Goal: Navigation & Orientation: Find specific page/section

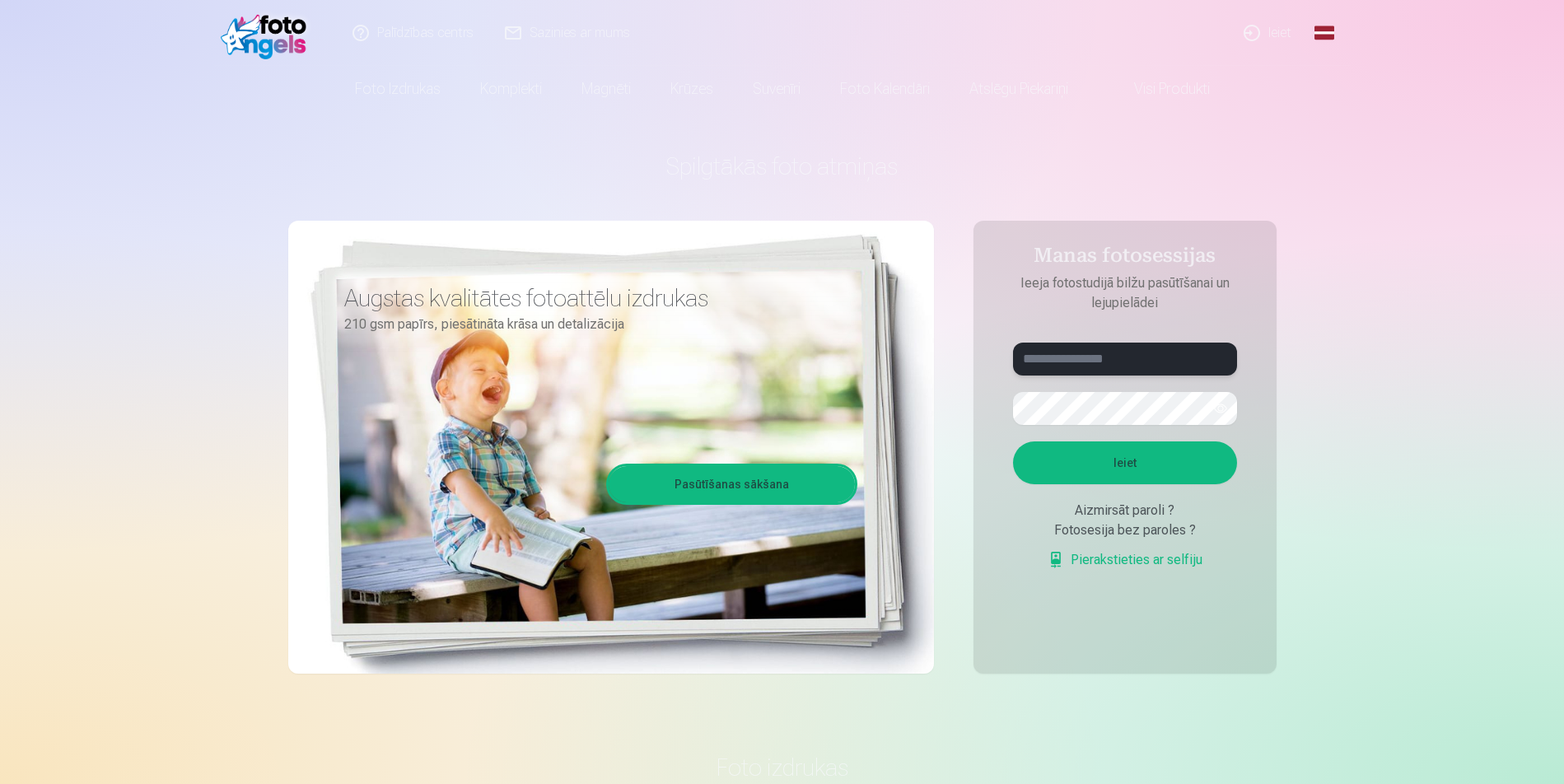
click at [1097, 362] on input "text" at bounding box center [1125, 359] width 224 height 33
type input "**********"
click at [1221, 409] on button "button" at bounding box center [1221, 409] width 31 height 31
click at [1013, 442] on button "Ieiet" at bounding box center [1125, 462] width 224 height 43
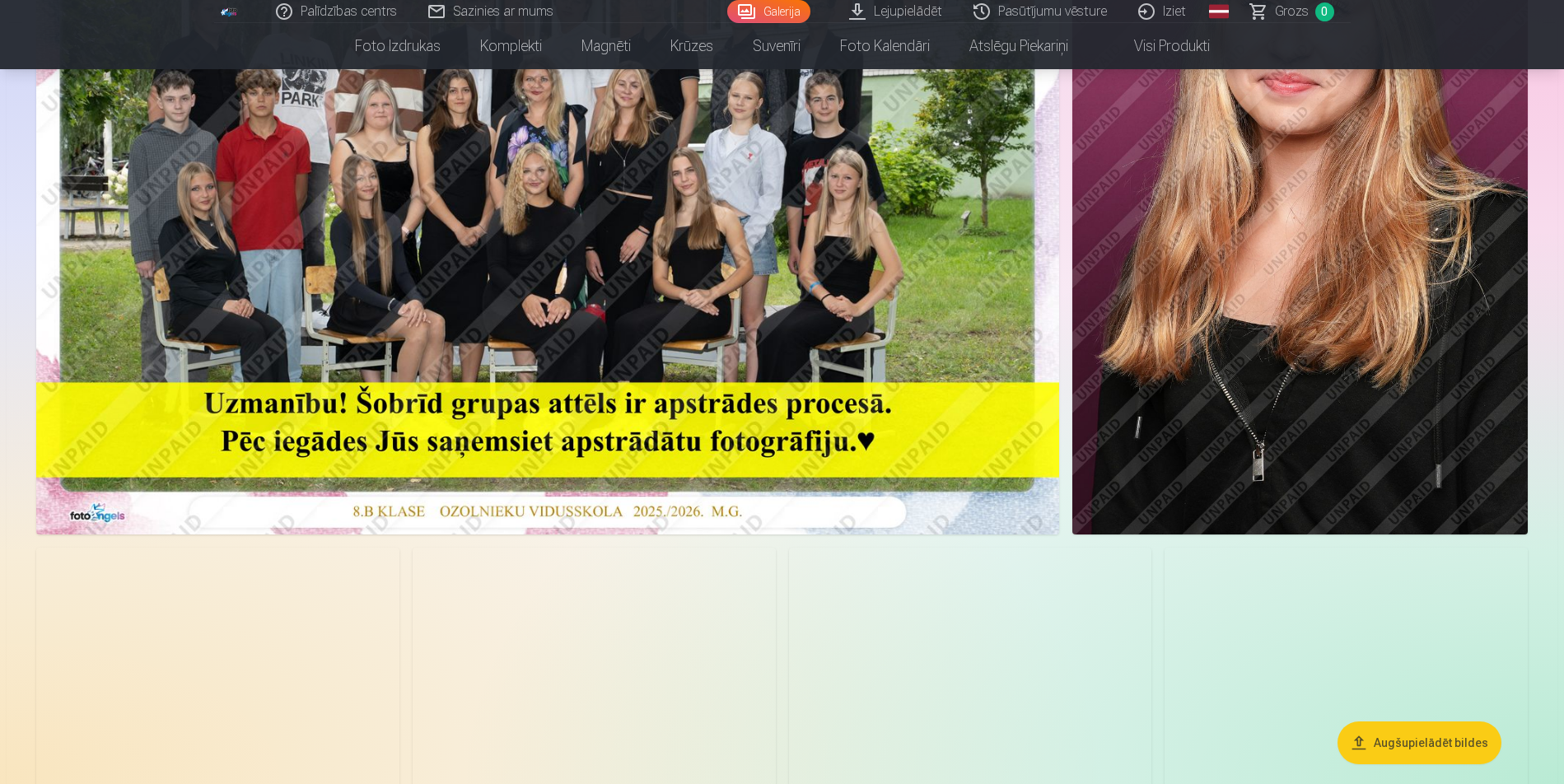
scroll to position [83, 0]
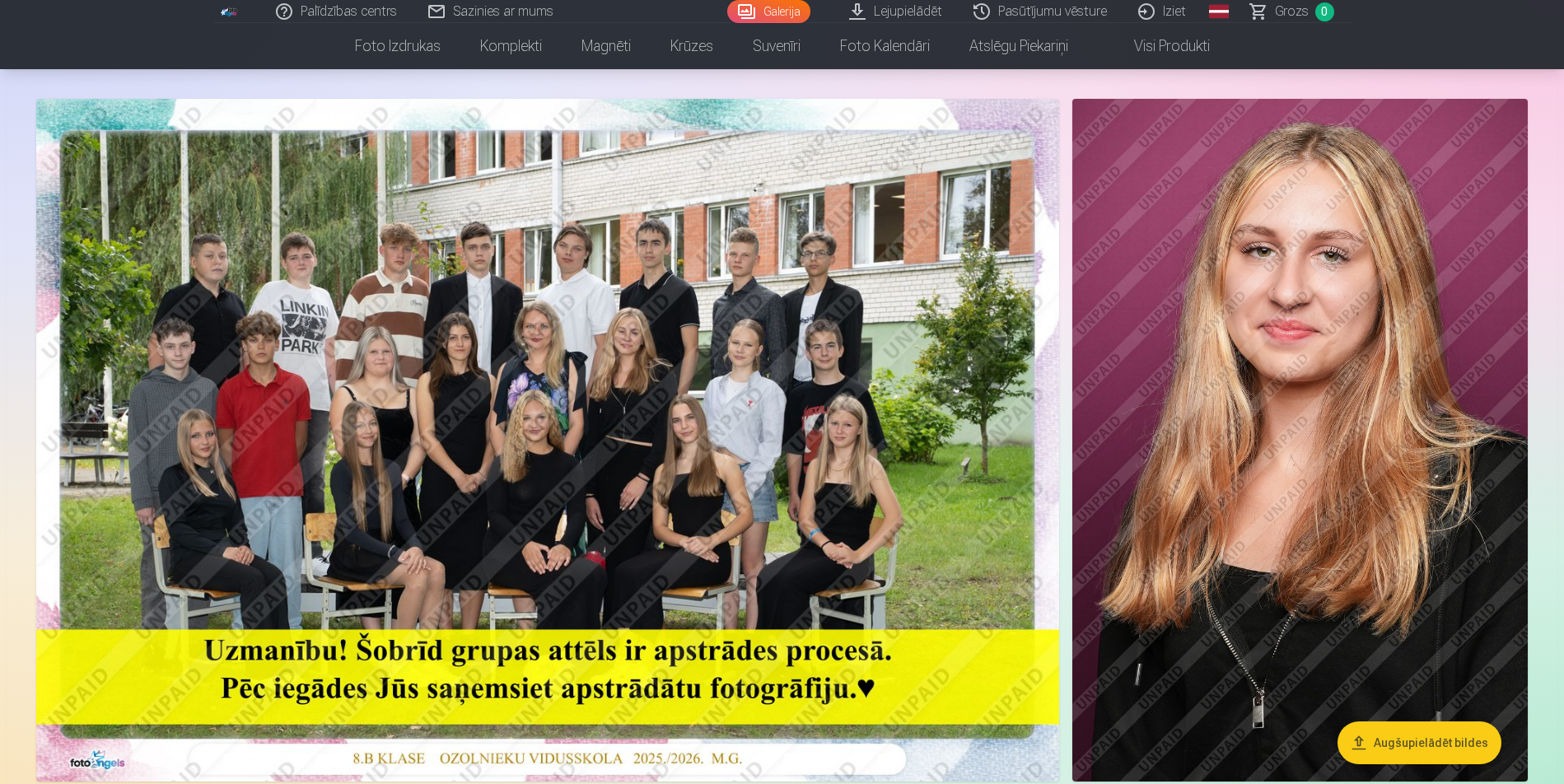
click at [643, 360] on img at bounding box center [548, 440] width 1022 height 682
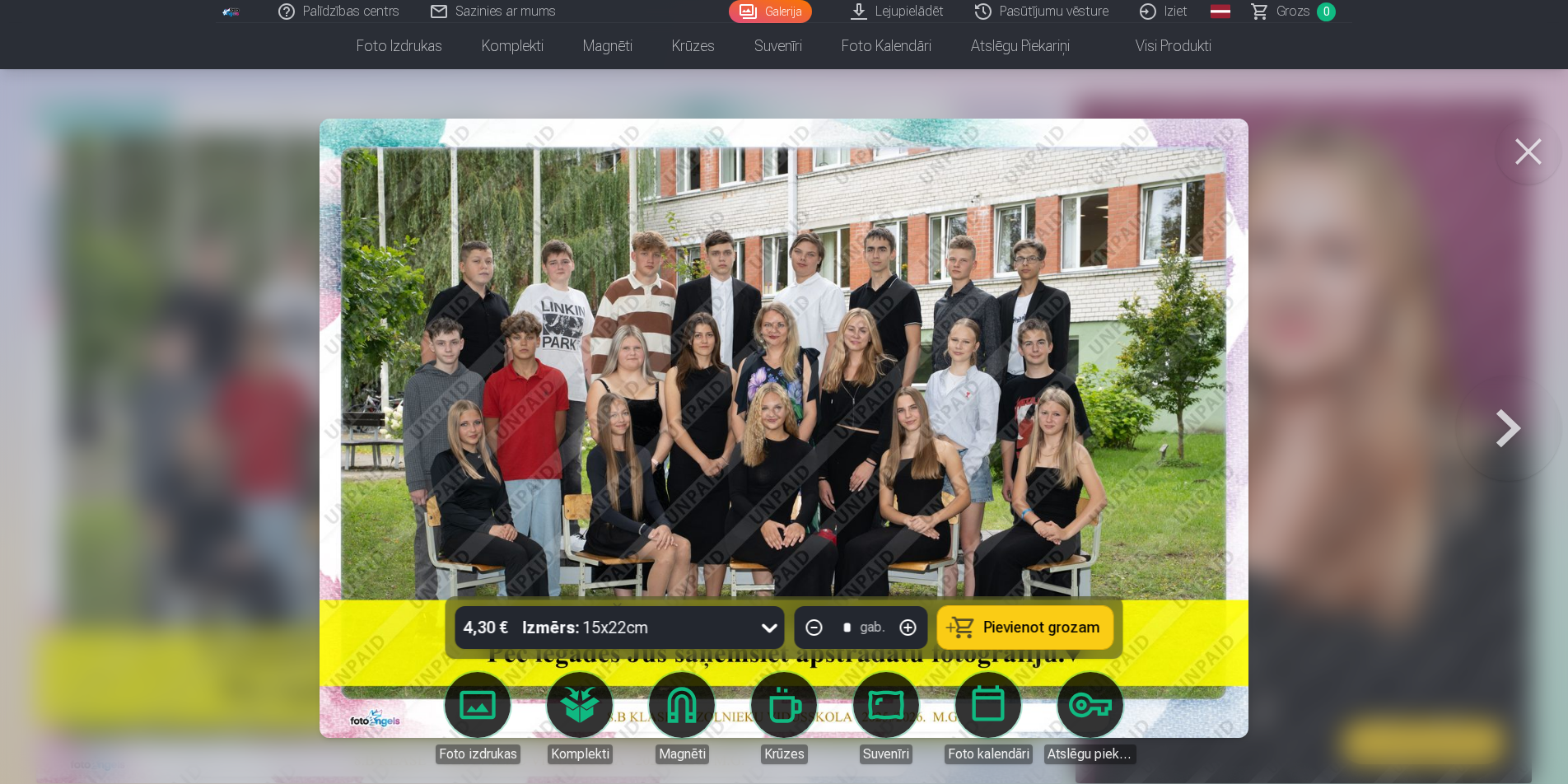
click at [1538, 142] on button at bounding box center [1529, 151] width 66 height 66
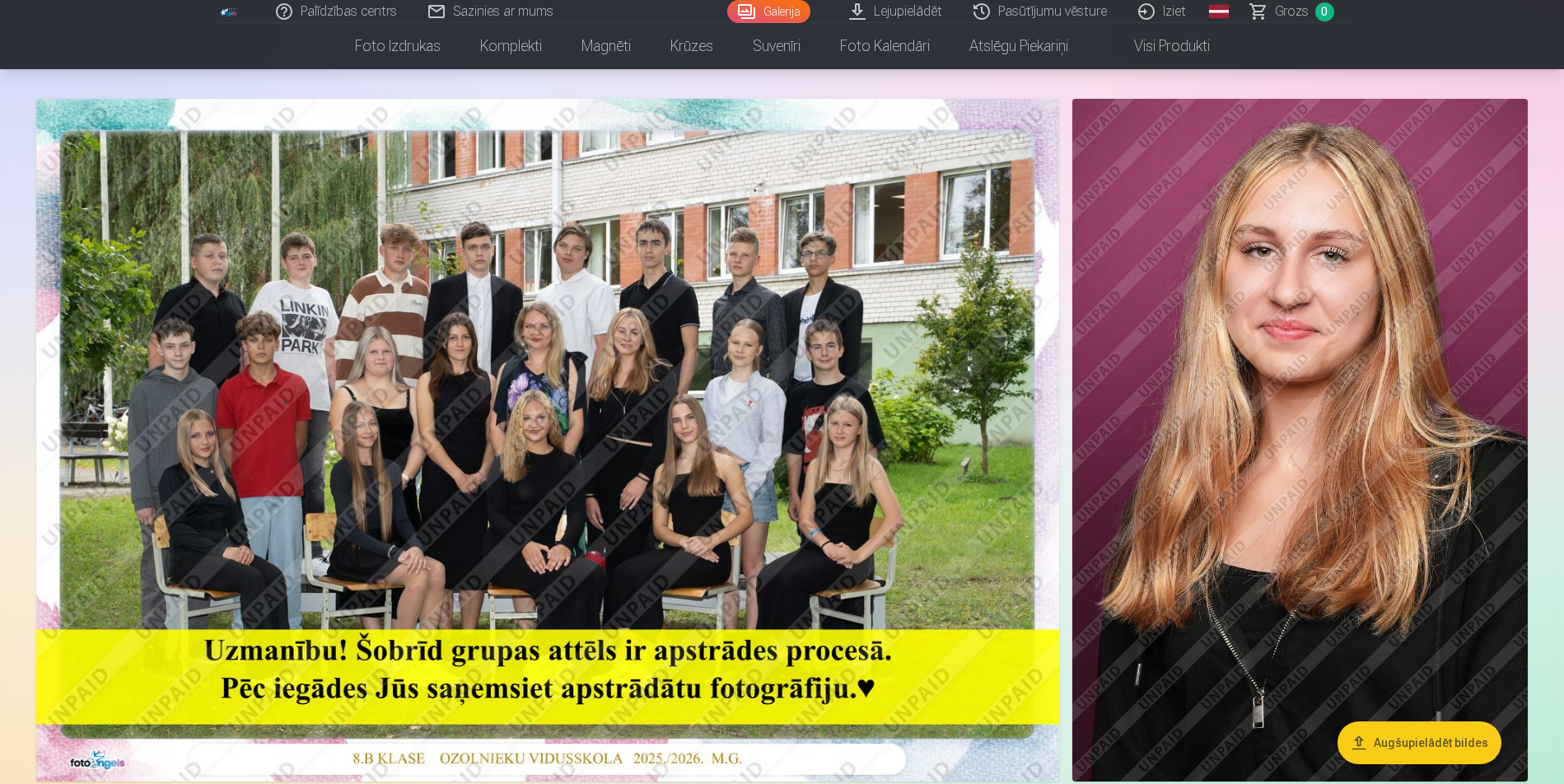
click at [722, 522] on img at bounding box center [548, 440] width 1022 height 682
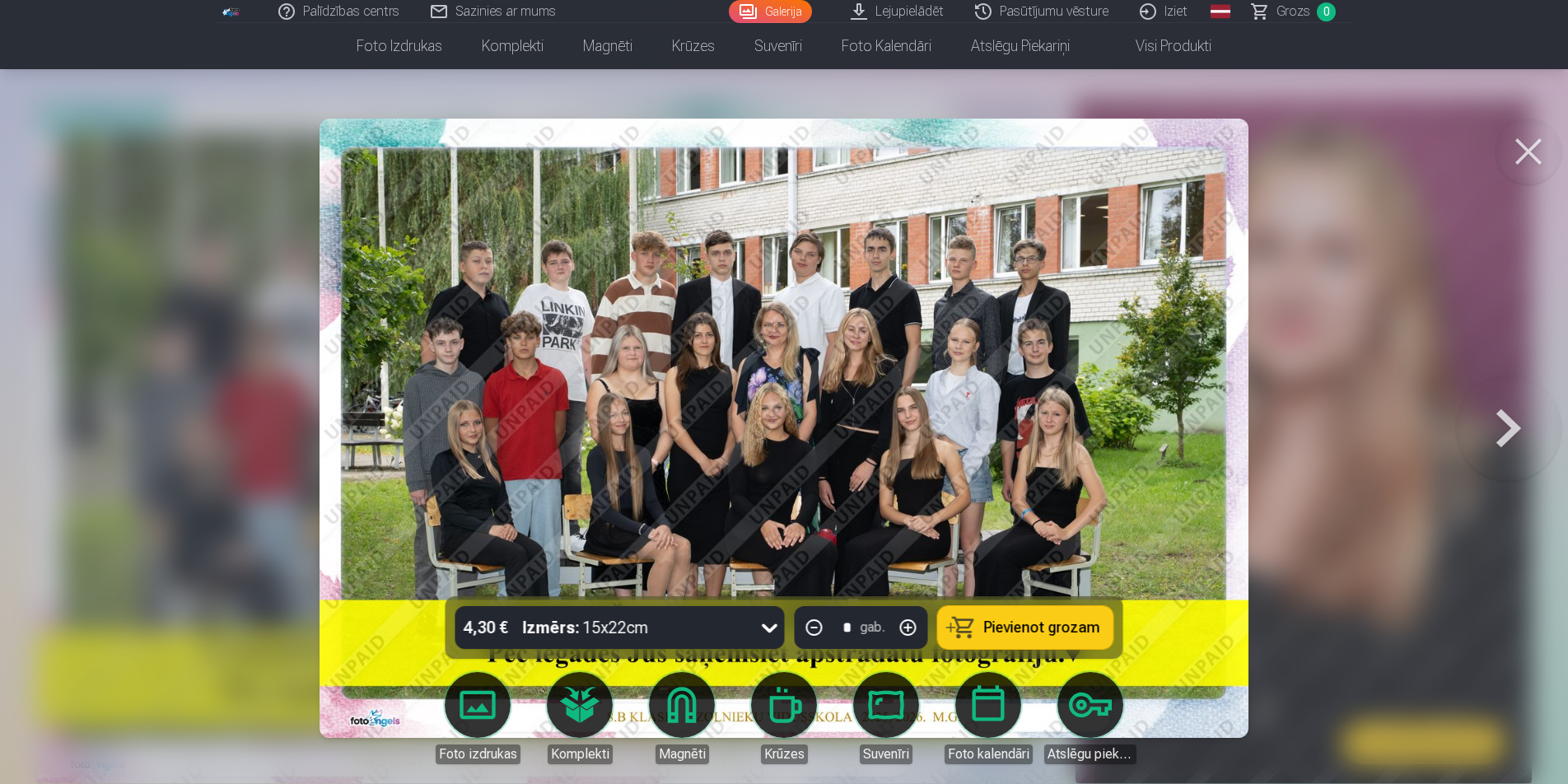
click at [1317, 485] on div at bounding box center [784, 392] width 1568 height 784
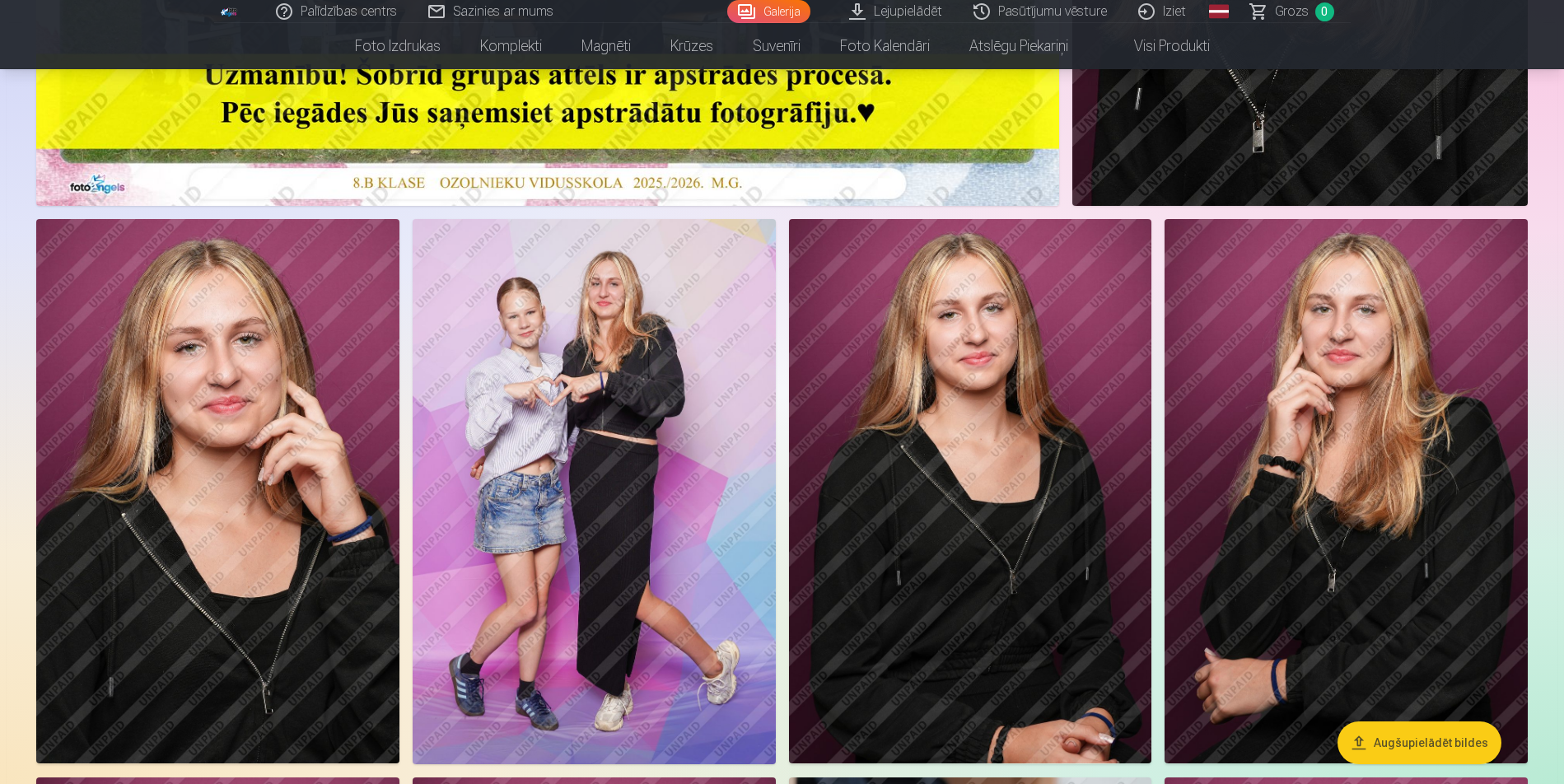
scroll to position [659, 0]
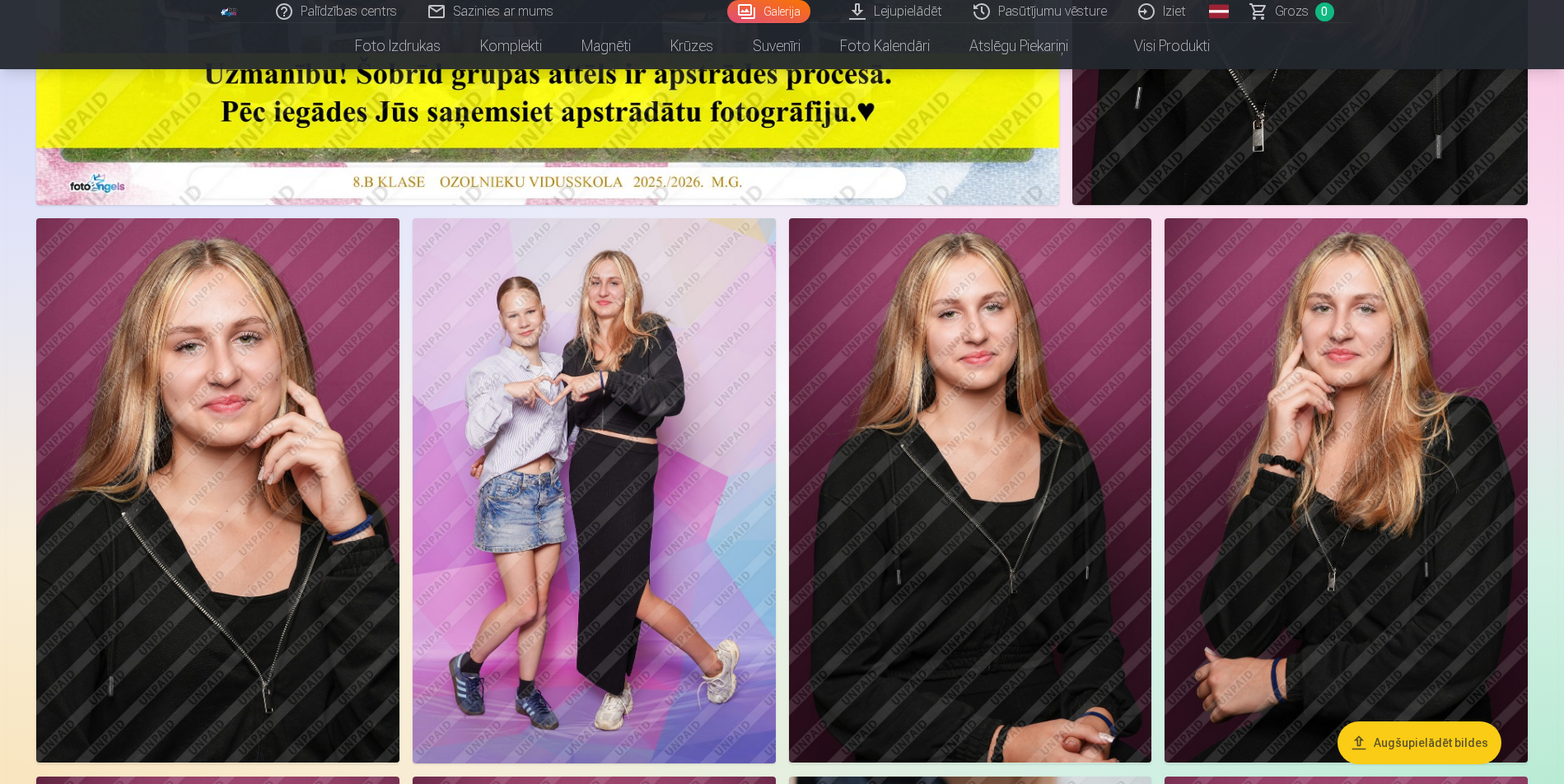
click at [991, 472] on img at bounding box center [970, 490] width 363 height 544
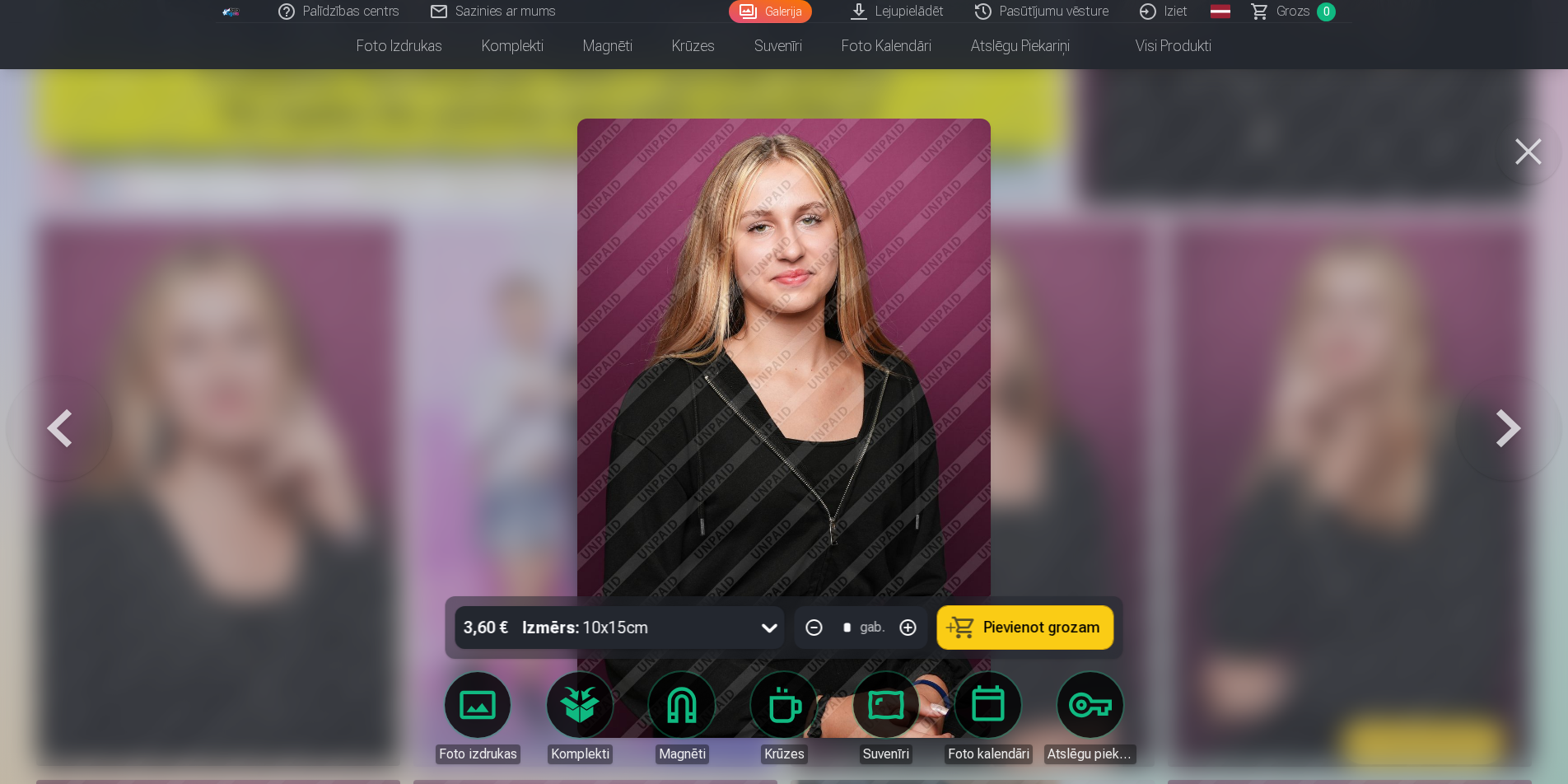
click at [1508, 428] on button at bounding box center [1508, 428] width 105 height 303
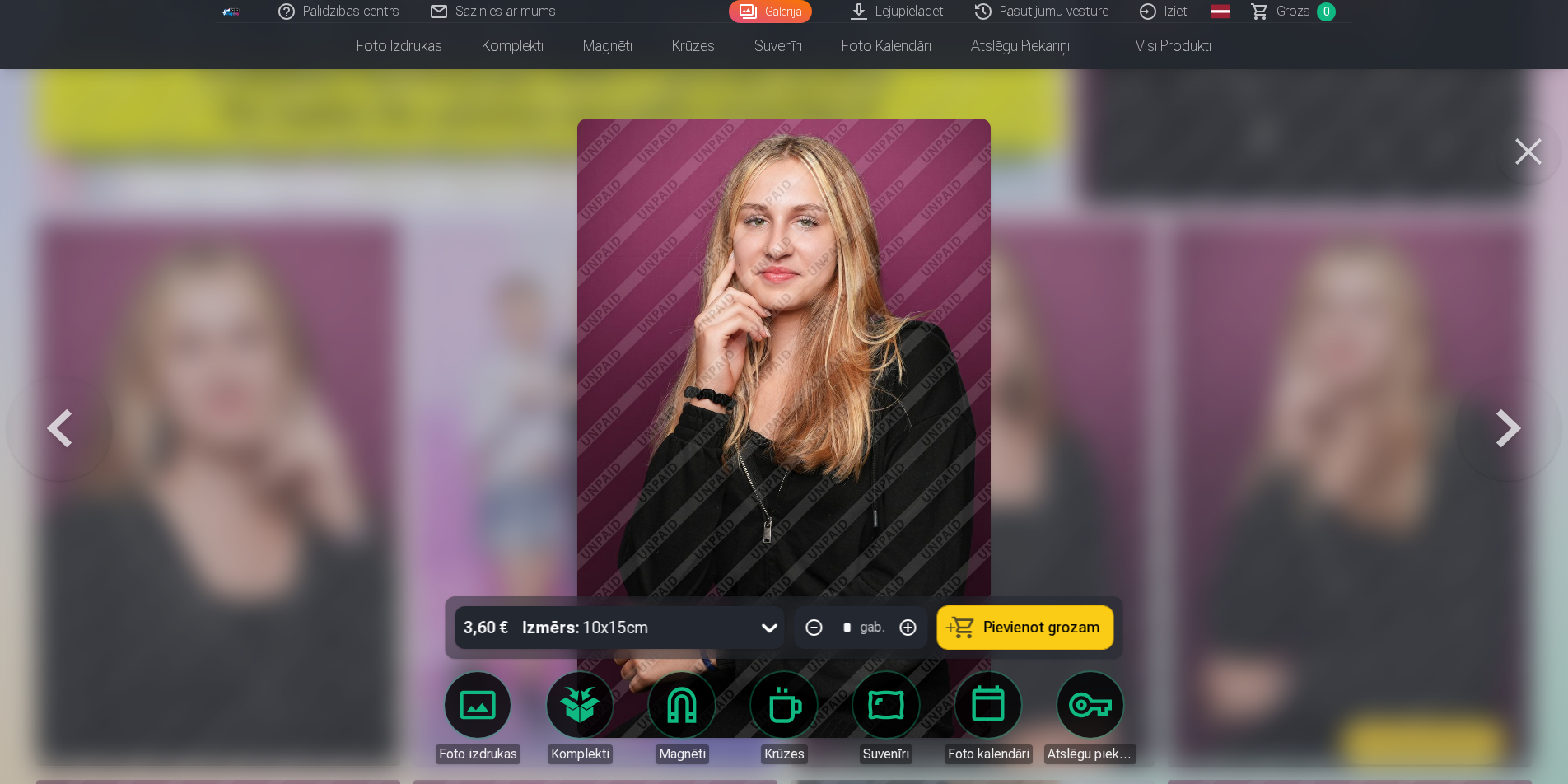
click at [1508, 428] on button at bounding box center [1508, 428] width 105 height 303
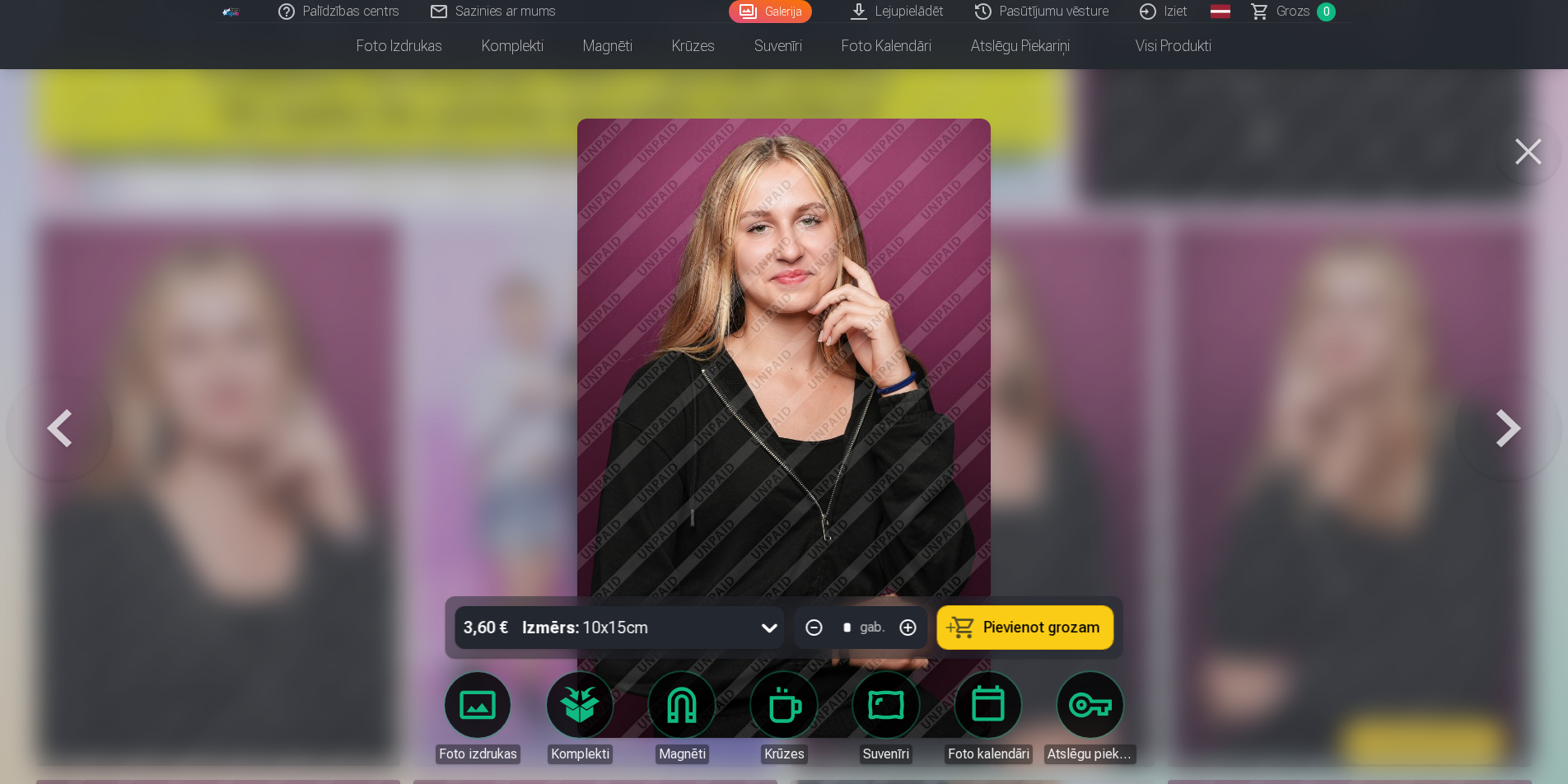
click at [1508, 428] on button at bounding box center [1508, 428] width 105 height 303
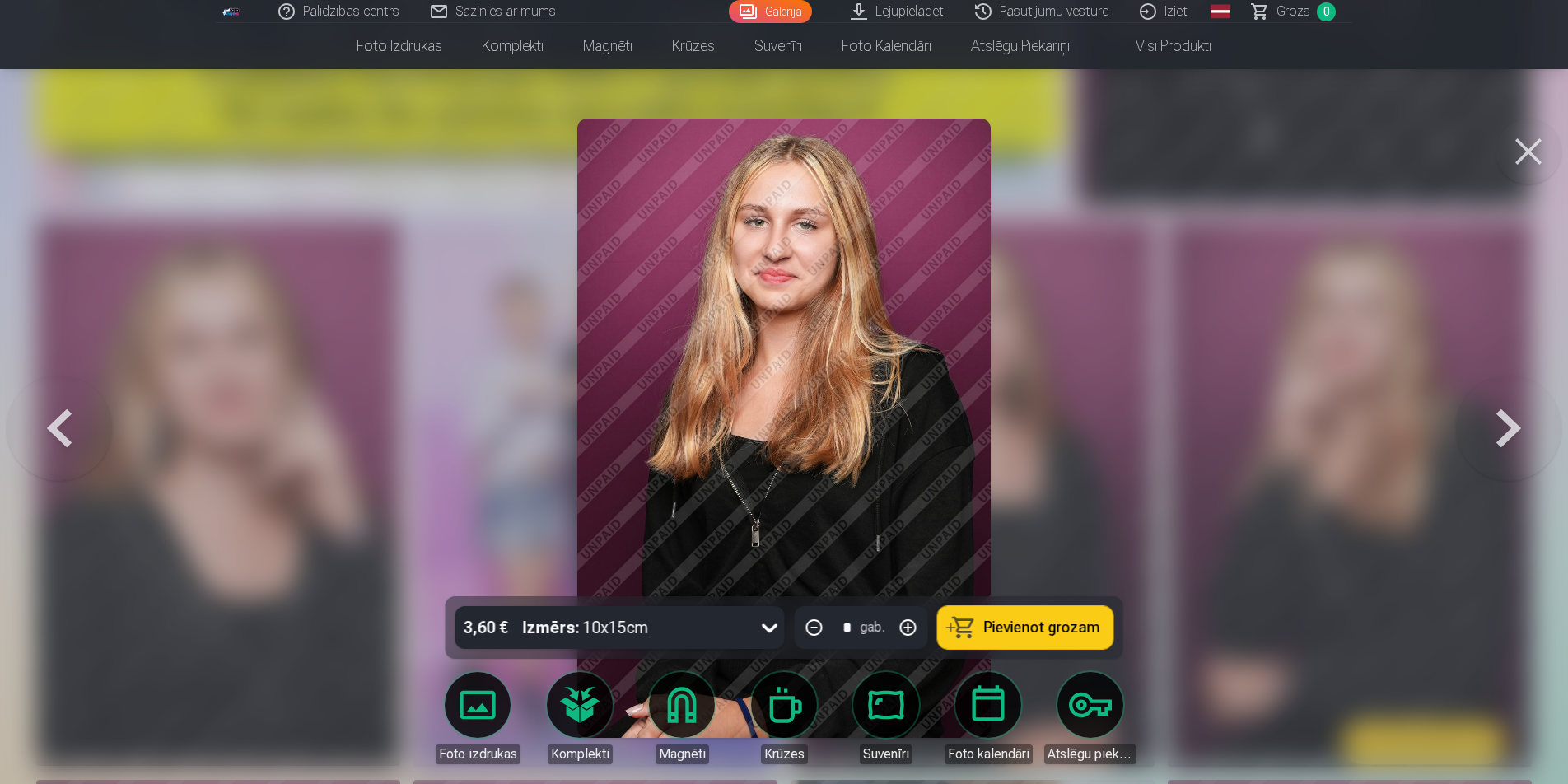
click at [1508, 428] on button at bounding box center [1508, 428] width 105 height 303
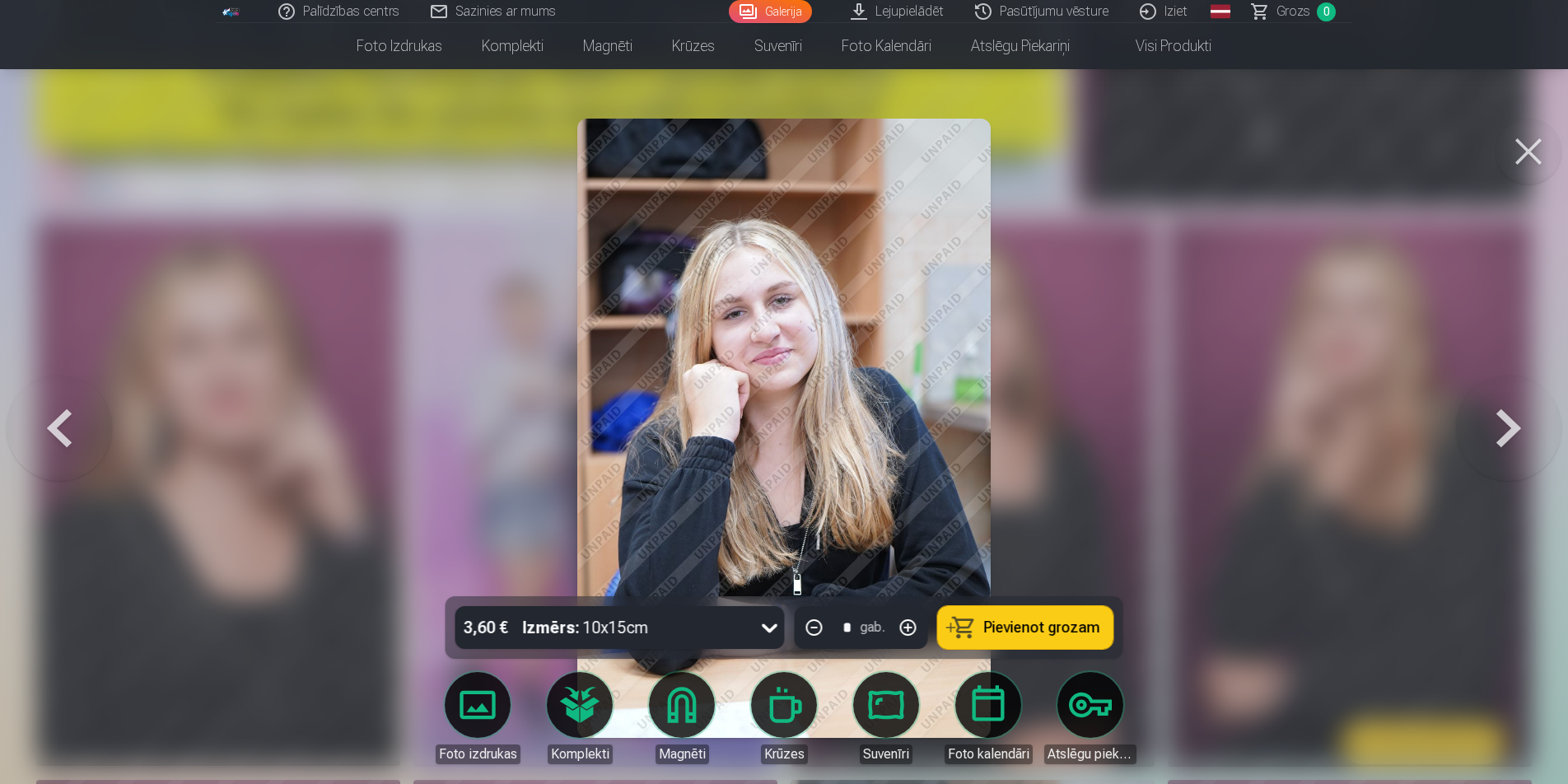
click at [1508, 428] on button at bounding box center [1508, 428] width 105 height 303
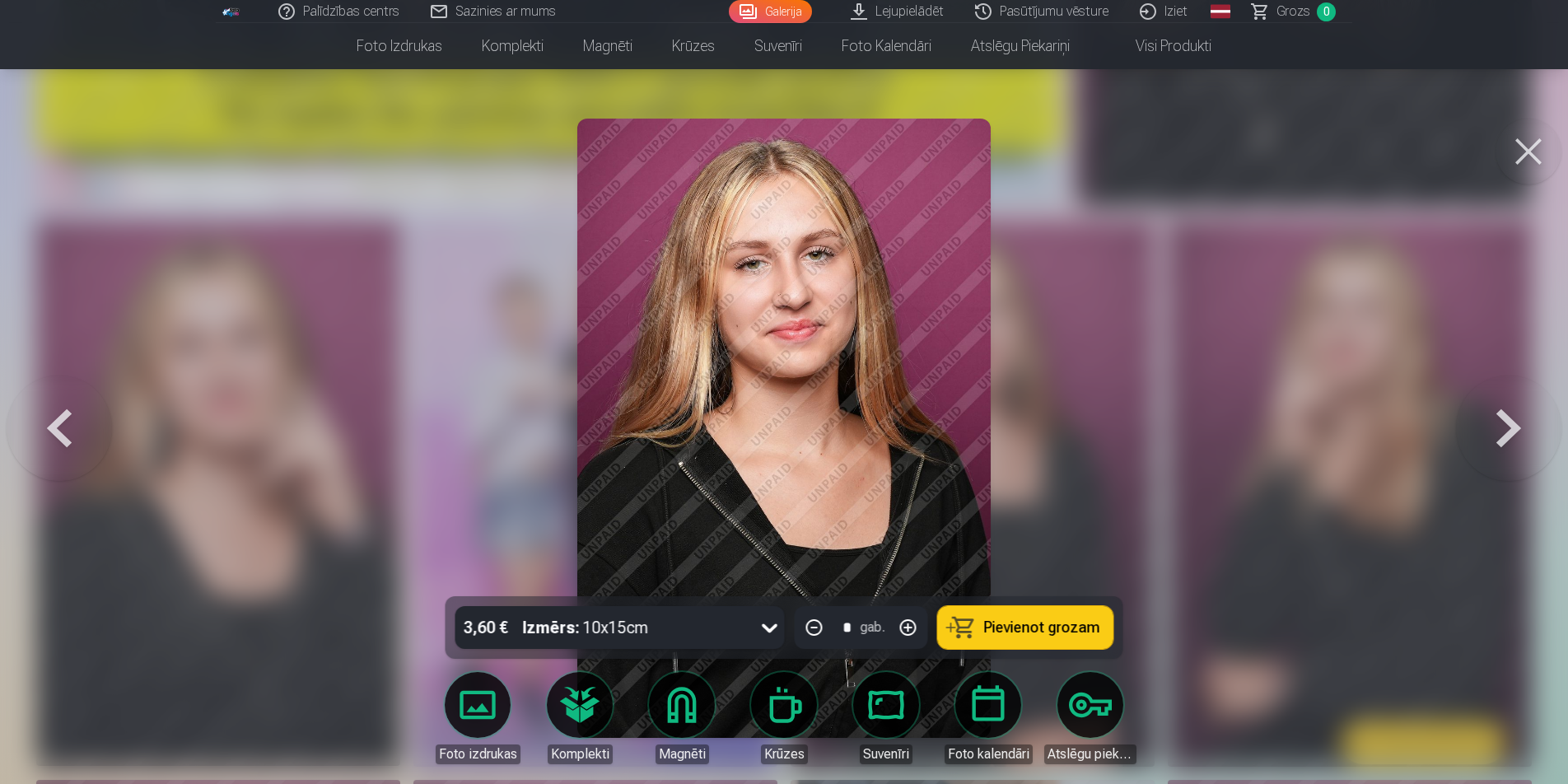
click at [1508, 428] on button at bounding box center [1508, 428] width 105 height 303
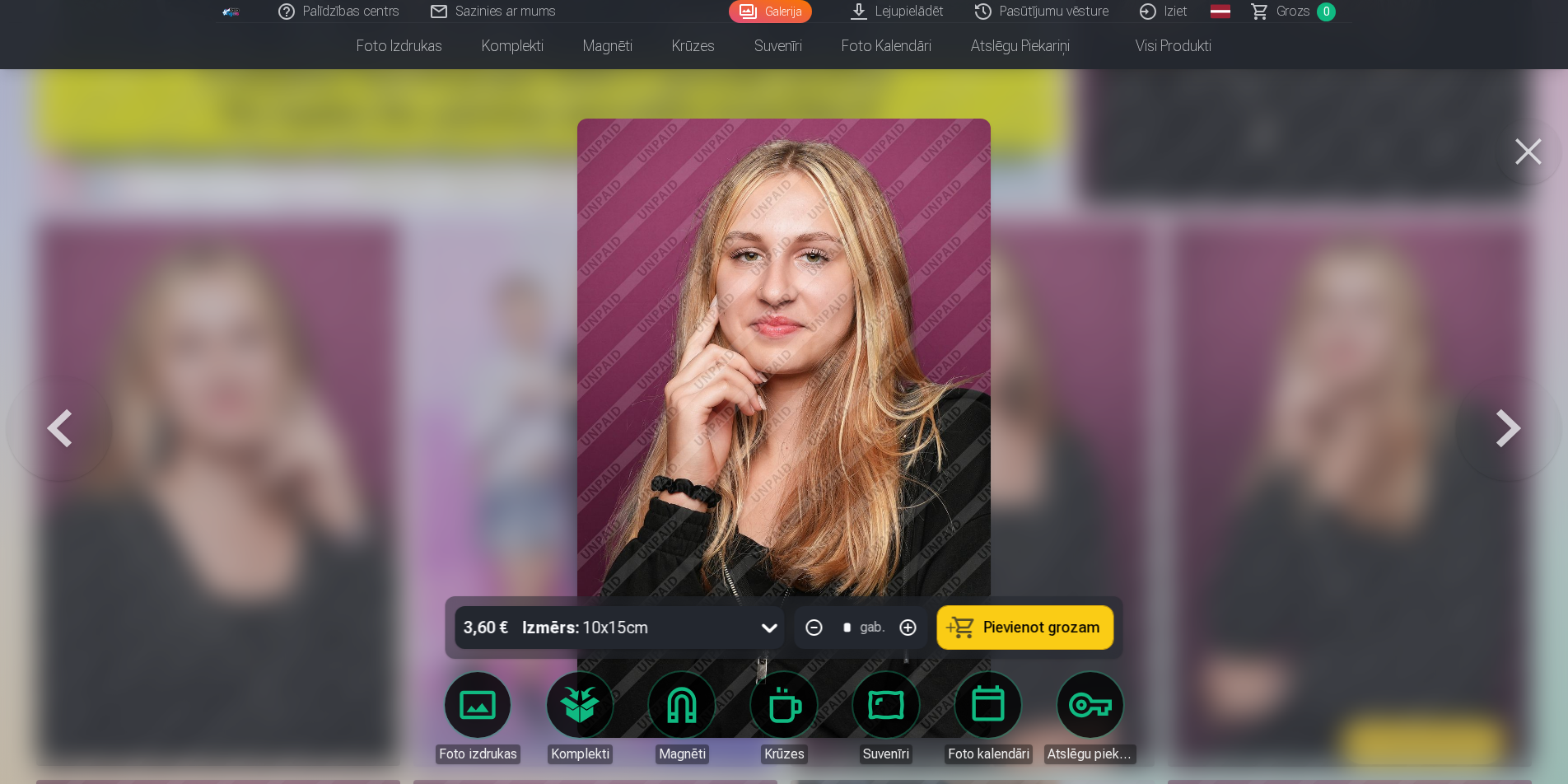
click at [1508, 428] on button at bounding box center [1508, 428] width 105 height 303
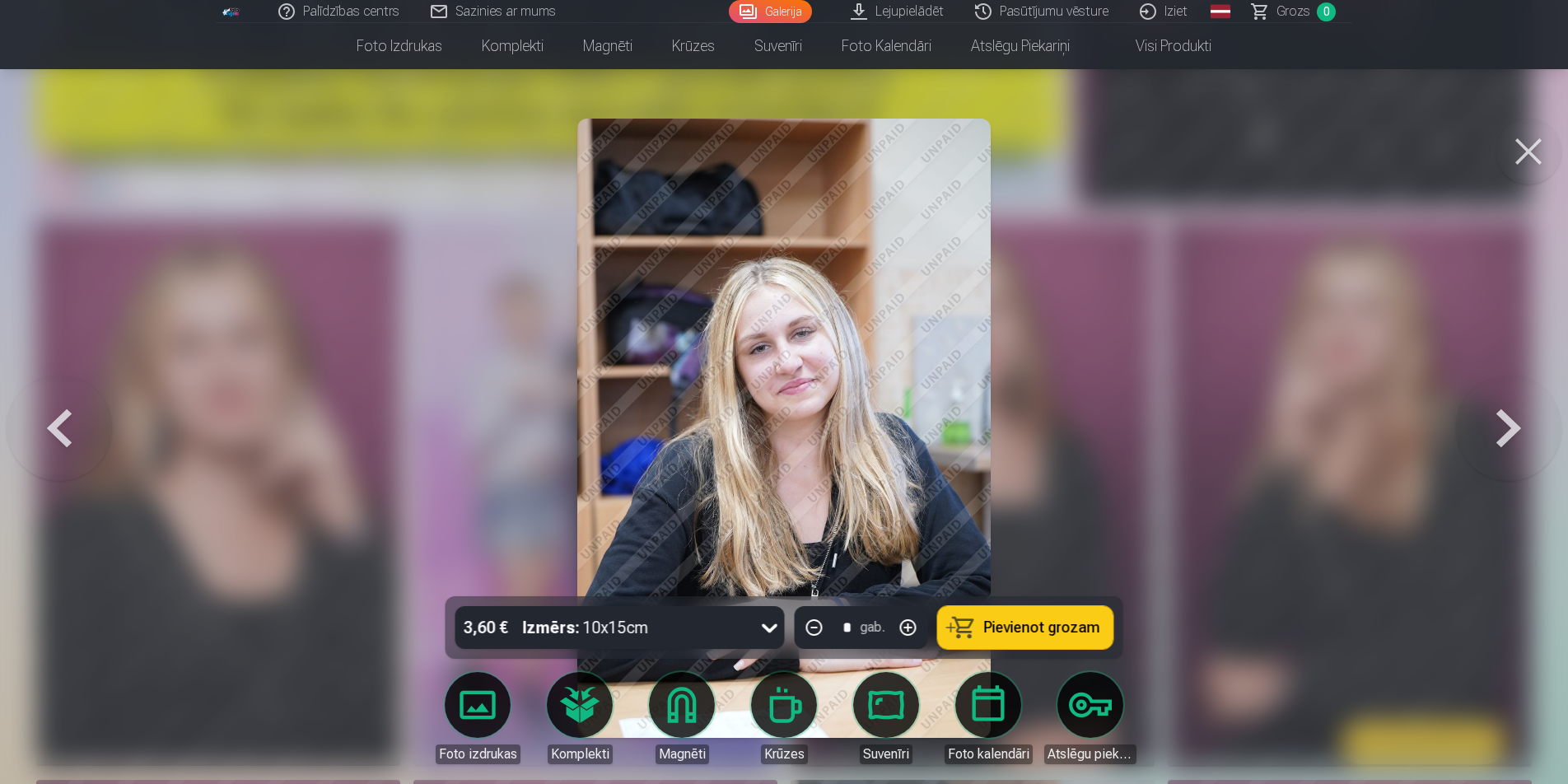
click at [63, 421] on button at bounding box center [59, 428] width 105 height 303
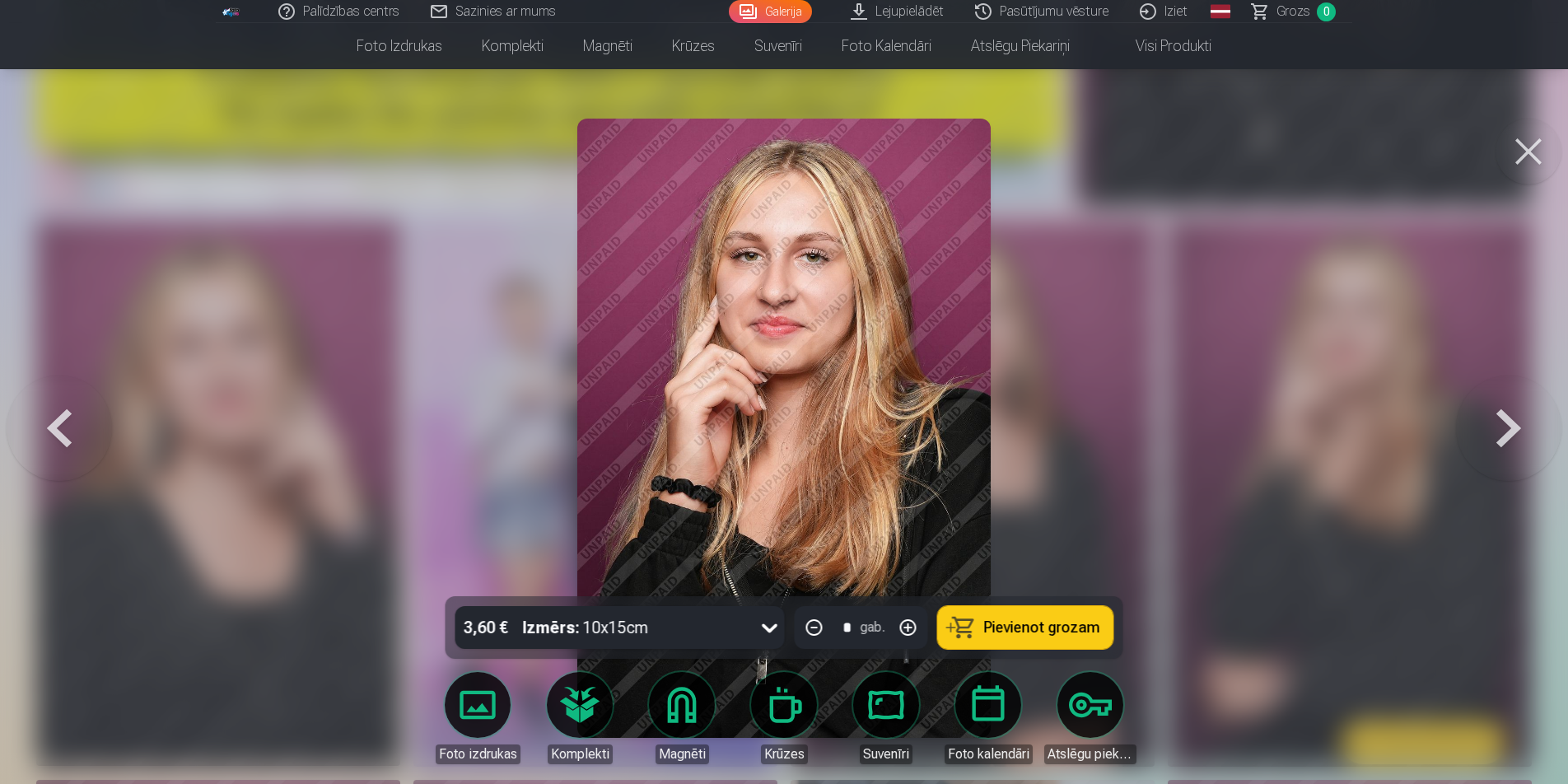
click at [67, 272] on div at bounding box center [784, 392] width 1568 height 784
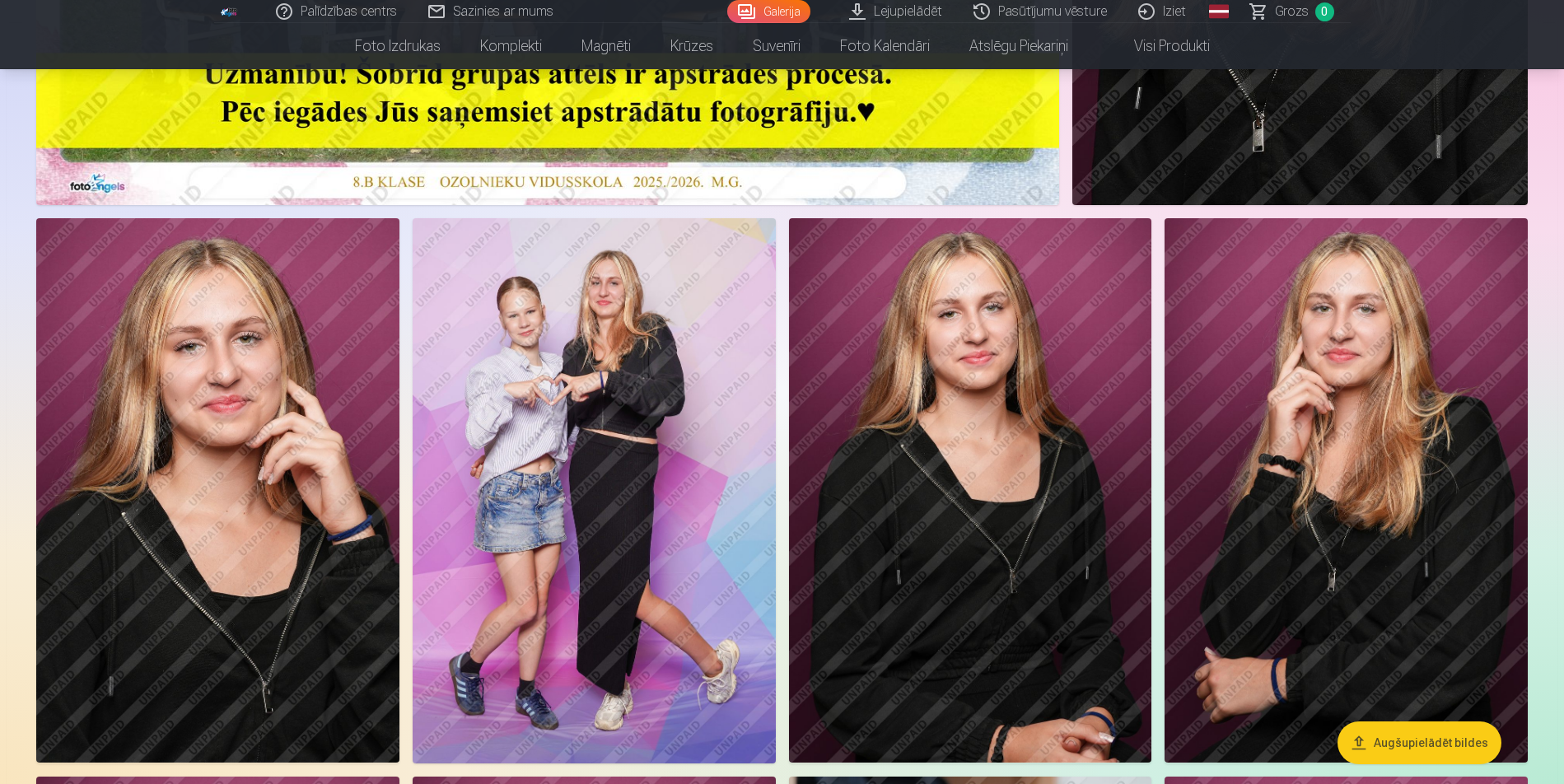
click at [629, 337] on img at bounding box center [594, 490] width 363 height 545
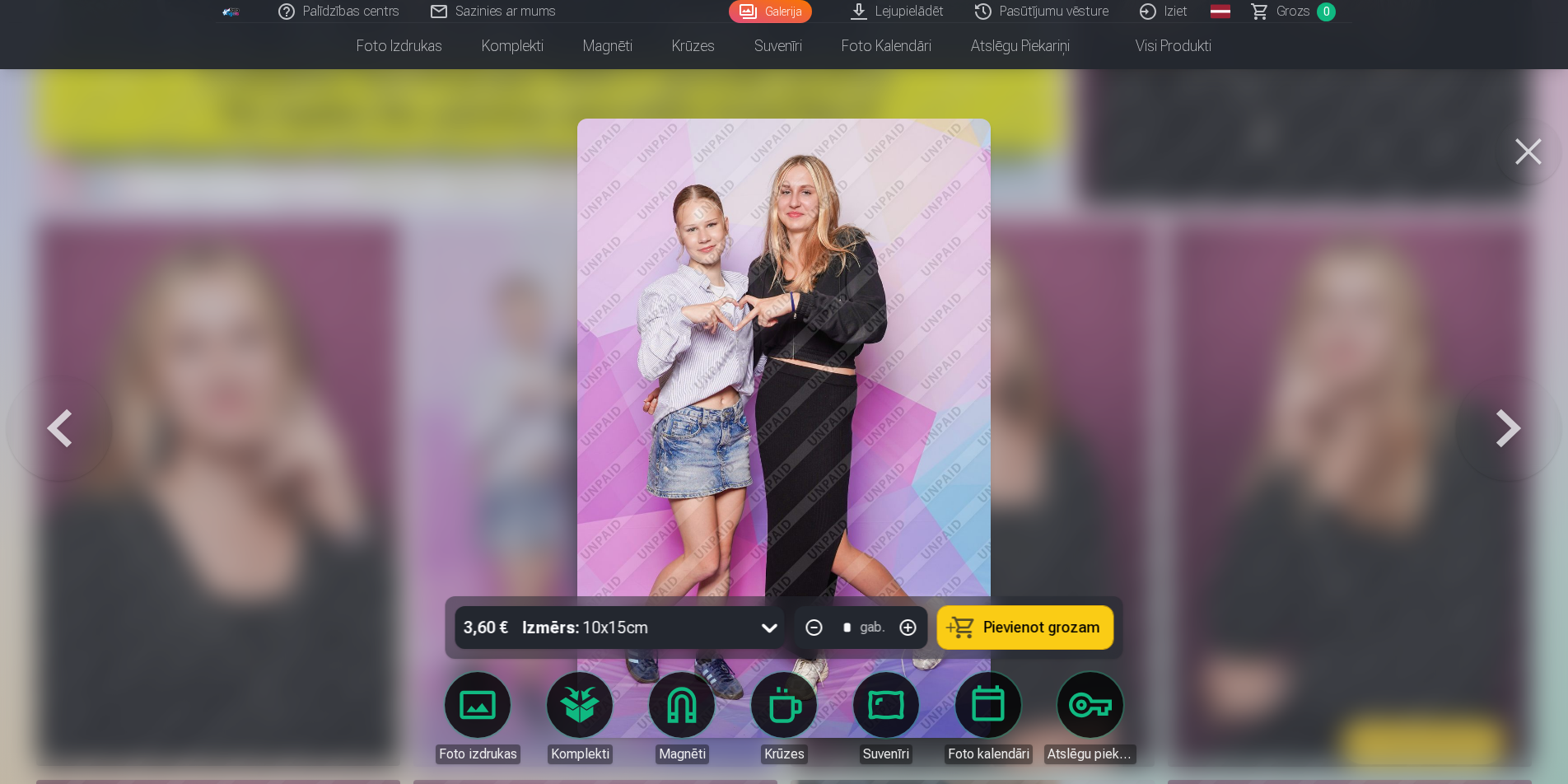
click at [1243, 404] on div at bounding box center [784, 392] width 1568 height 784
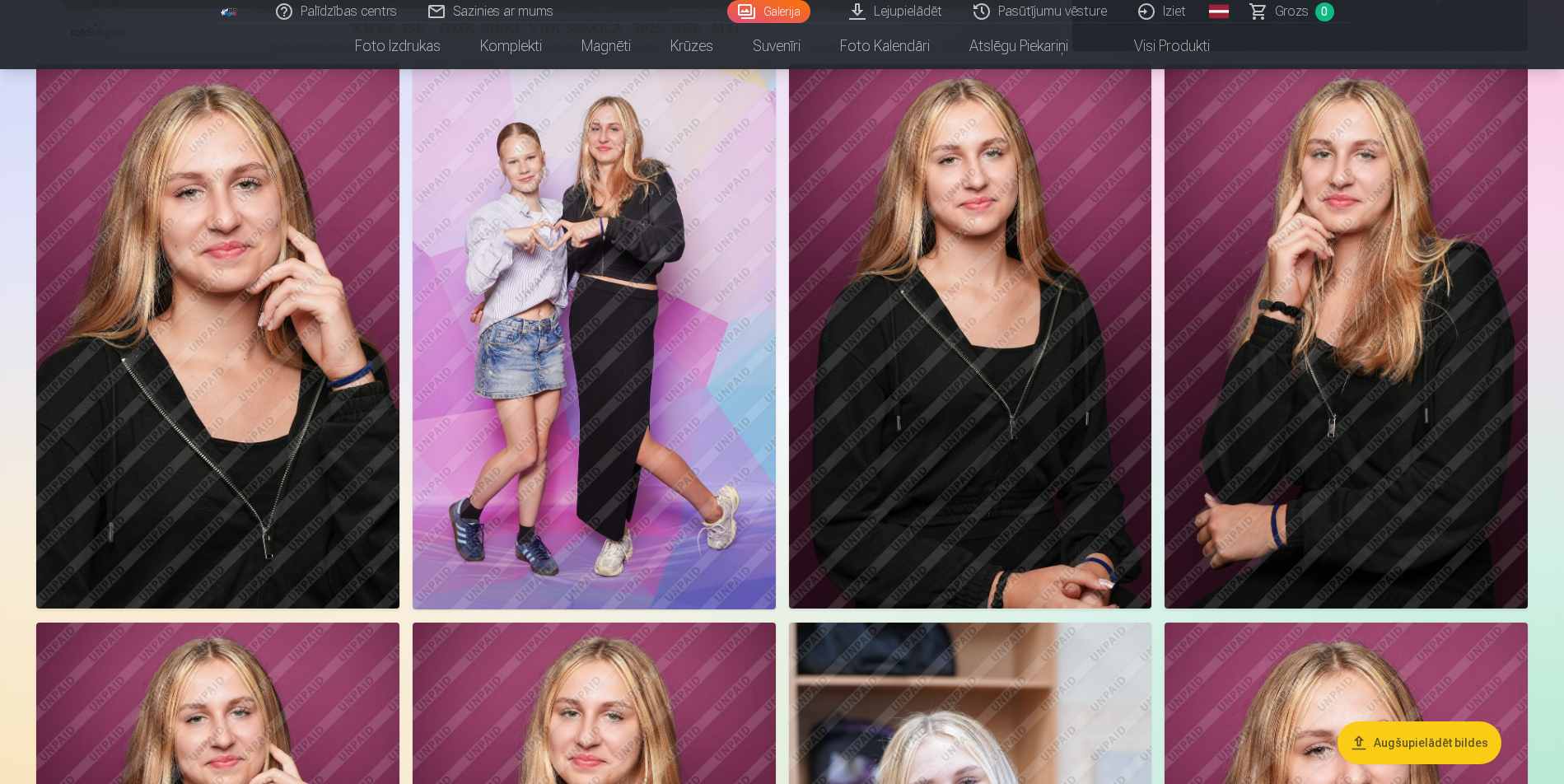
scroll to position [906, 0]
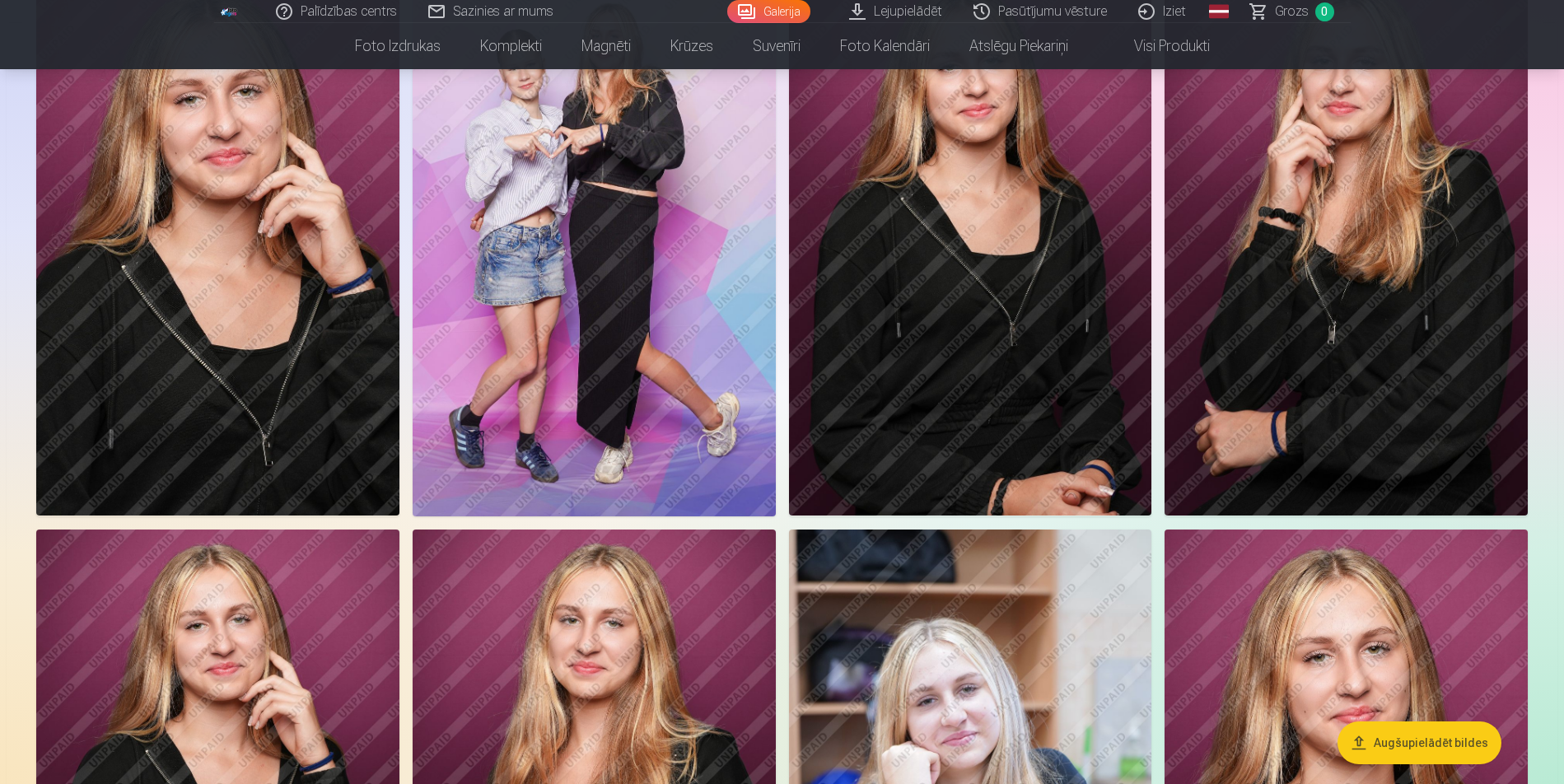
click at [851, 446] on img at bounding box center [970, 243] width 363 height 544
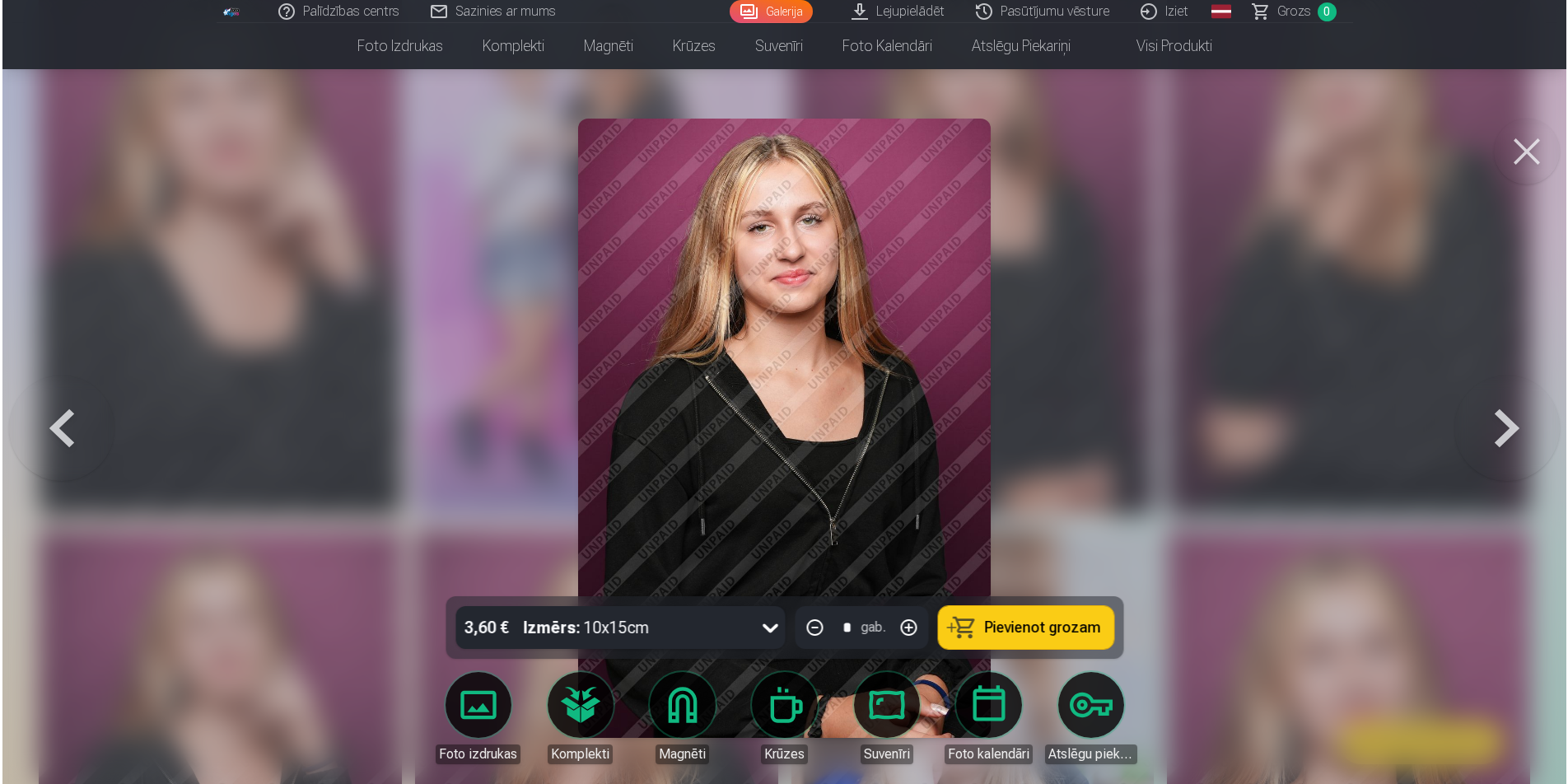
scroll to position [907, 0]
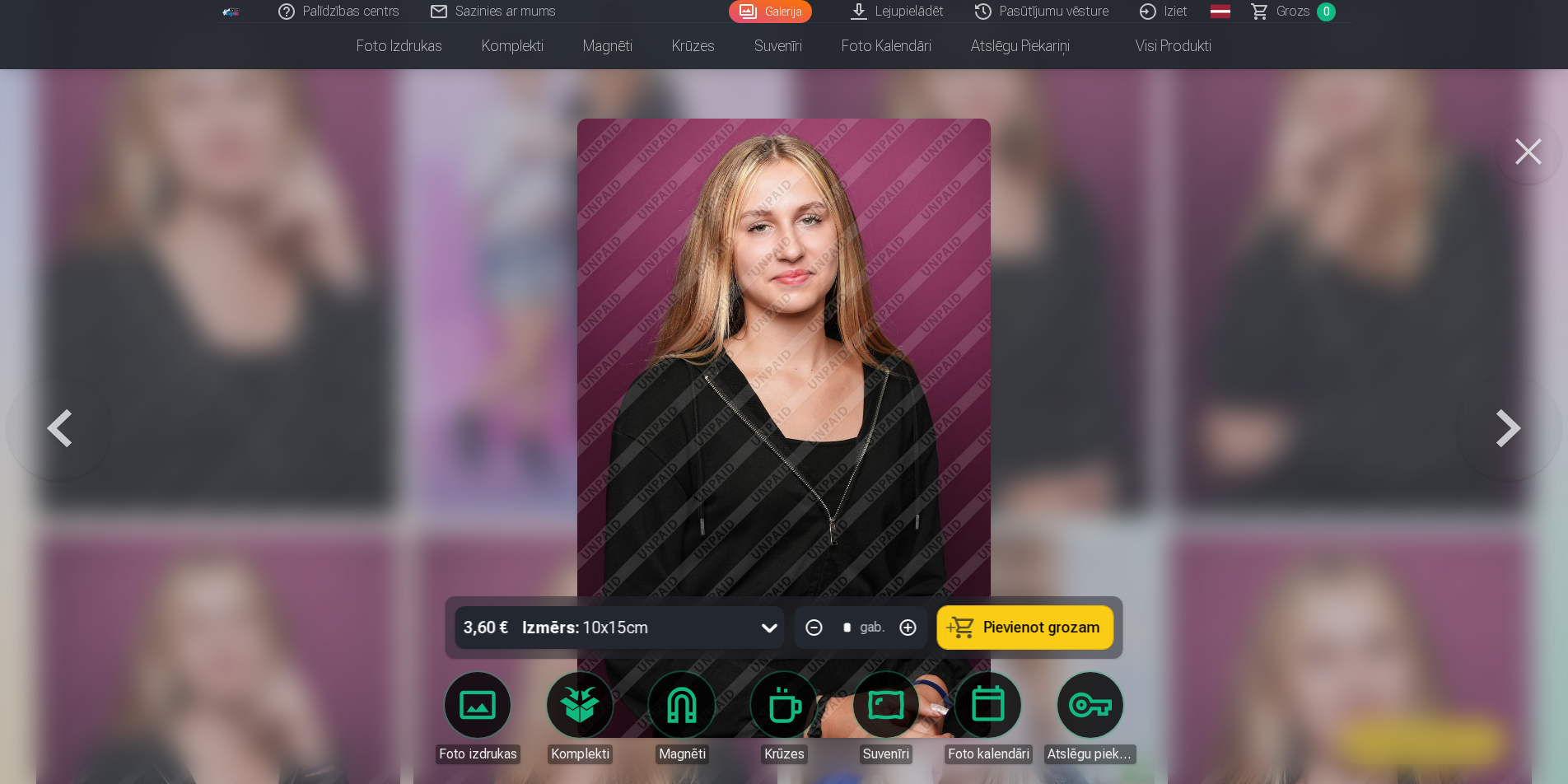
click at [846, 443] on img at bounding box center [784, 428] width 412 height 619
click at [31, 416] on button at bounding box center [59, 428] width 105 height 303
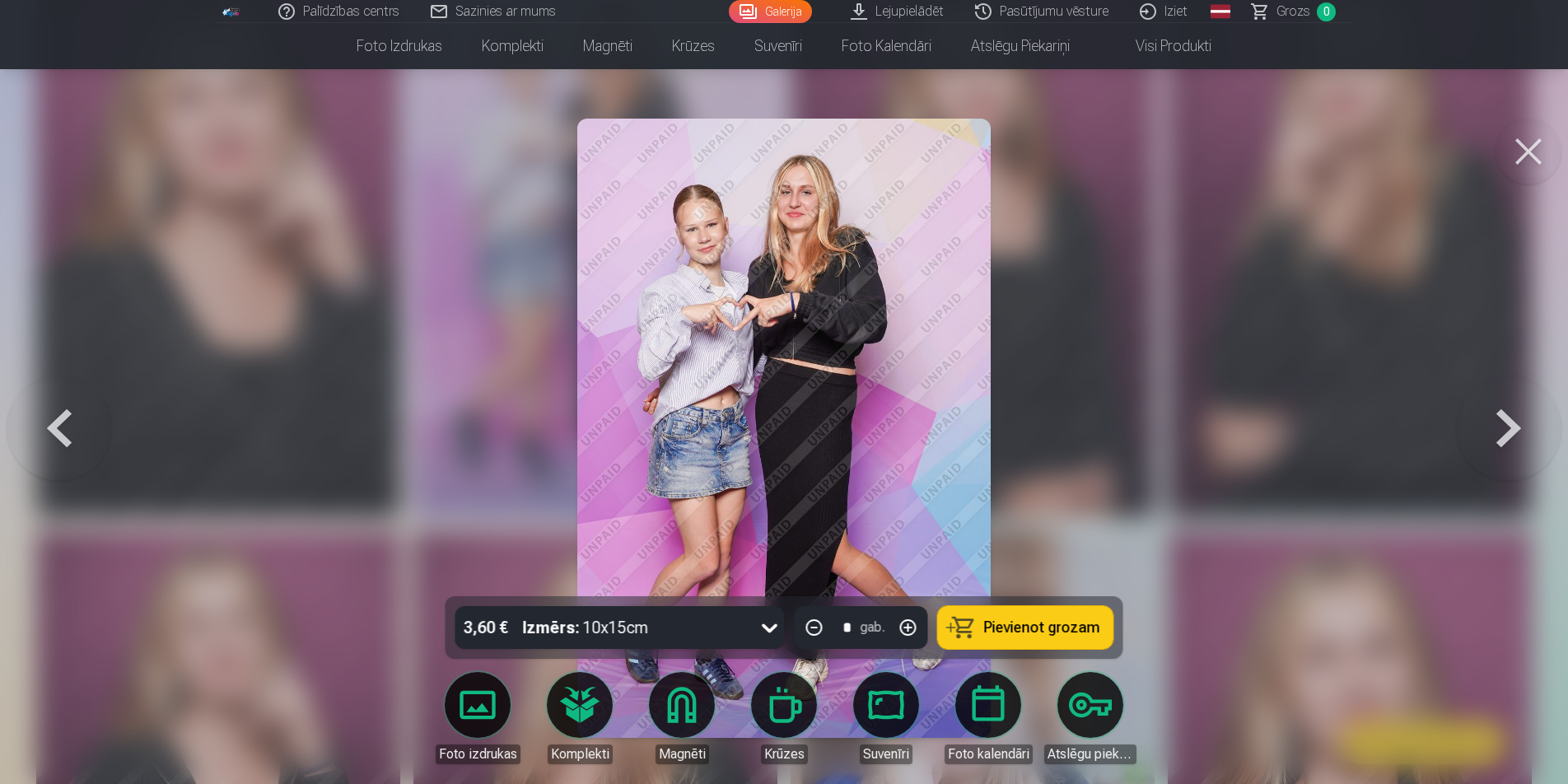
click at [209, 408] on div at bounding box center [784, 392] width 1568 height 784
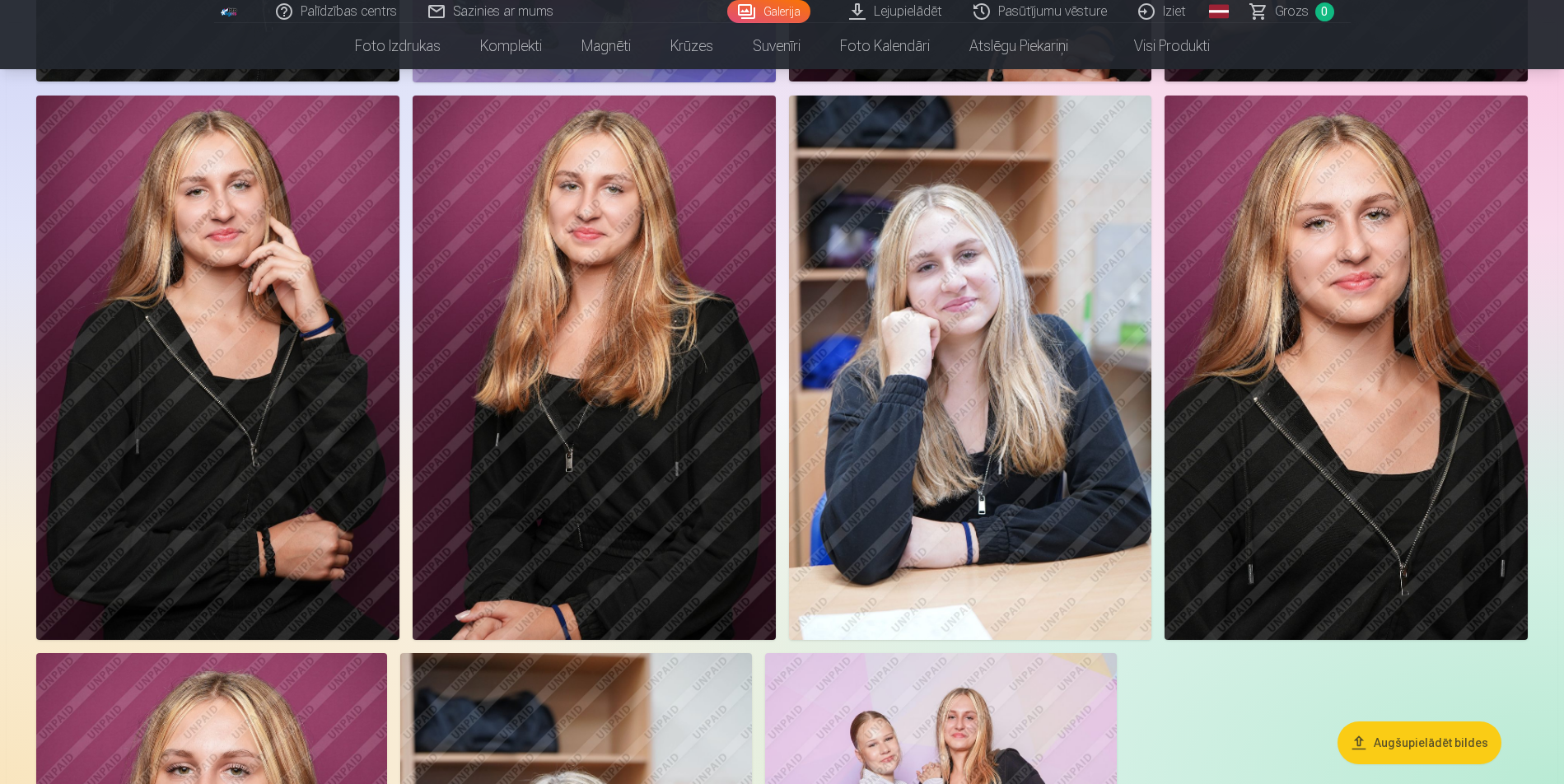
scroll to position [1729, 0]
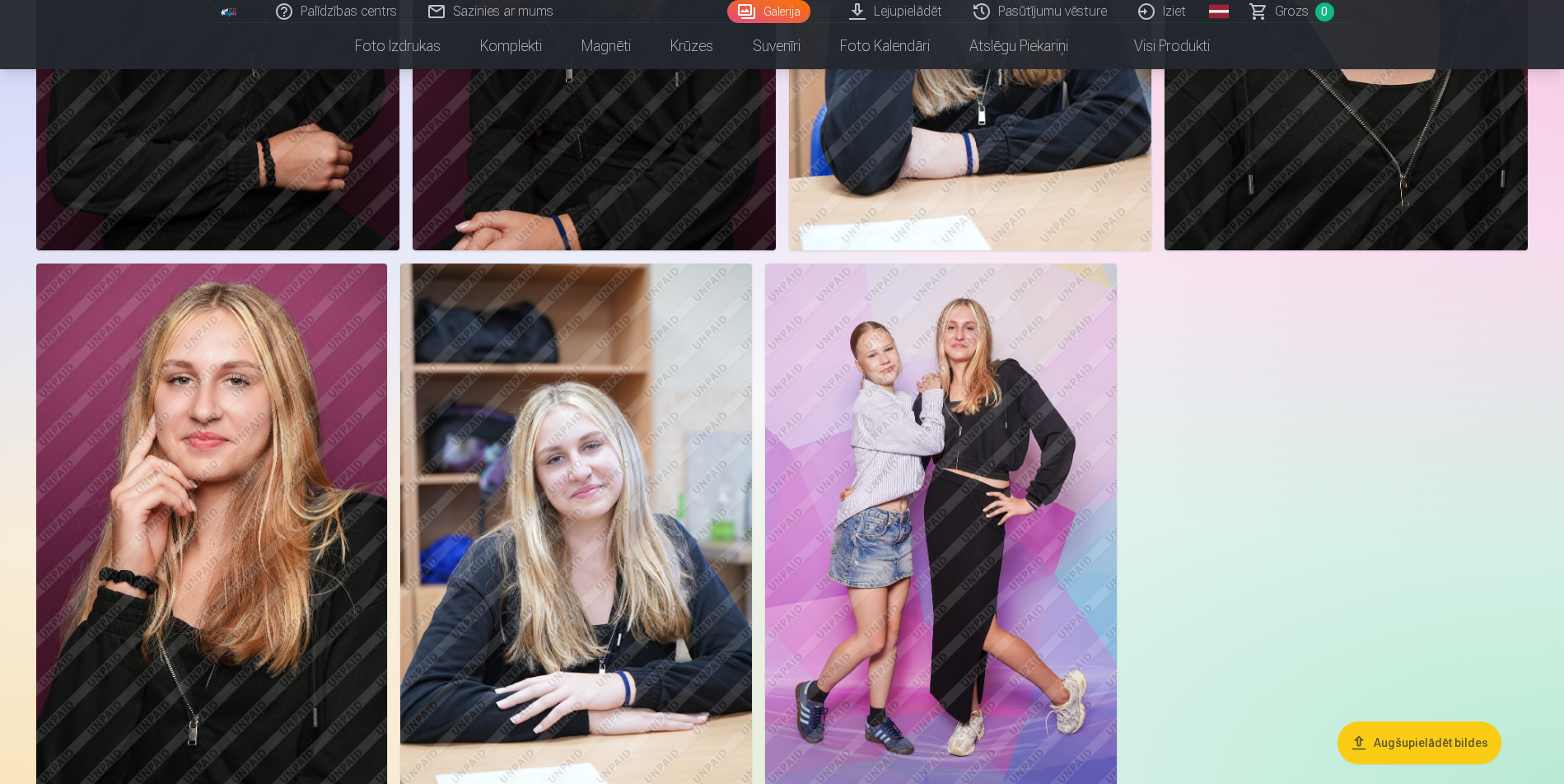
click at [438, 423] on img at bounding box center [576, 527] width 351 height 527
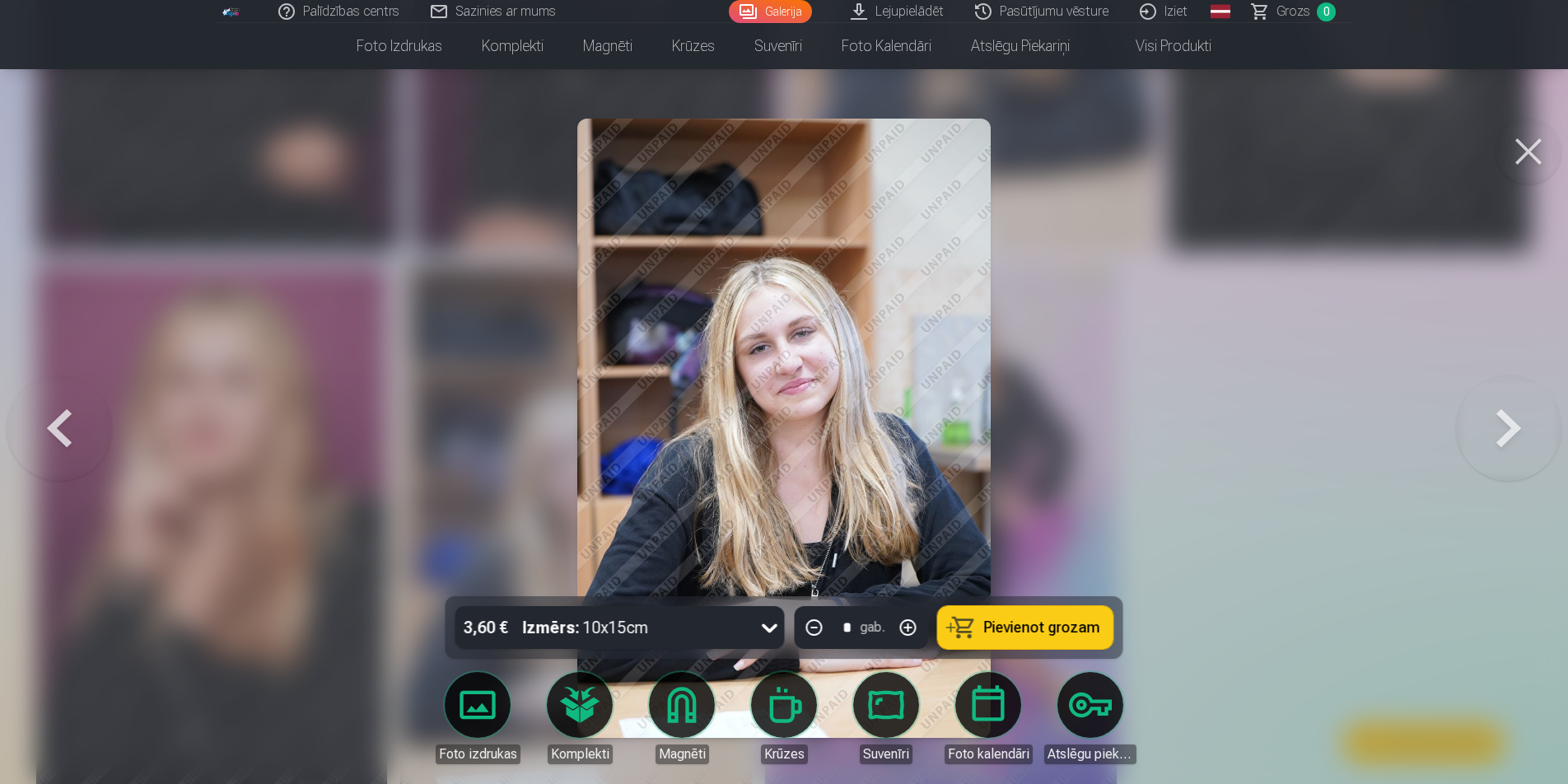
click at [459, 417] on div at bounding box center [784, 392] width 1568 height 784
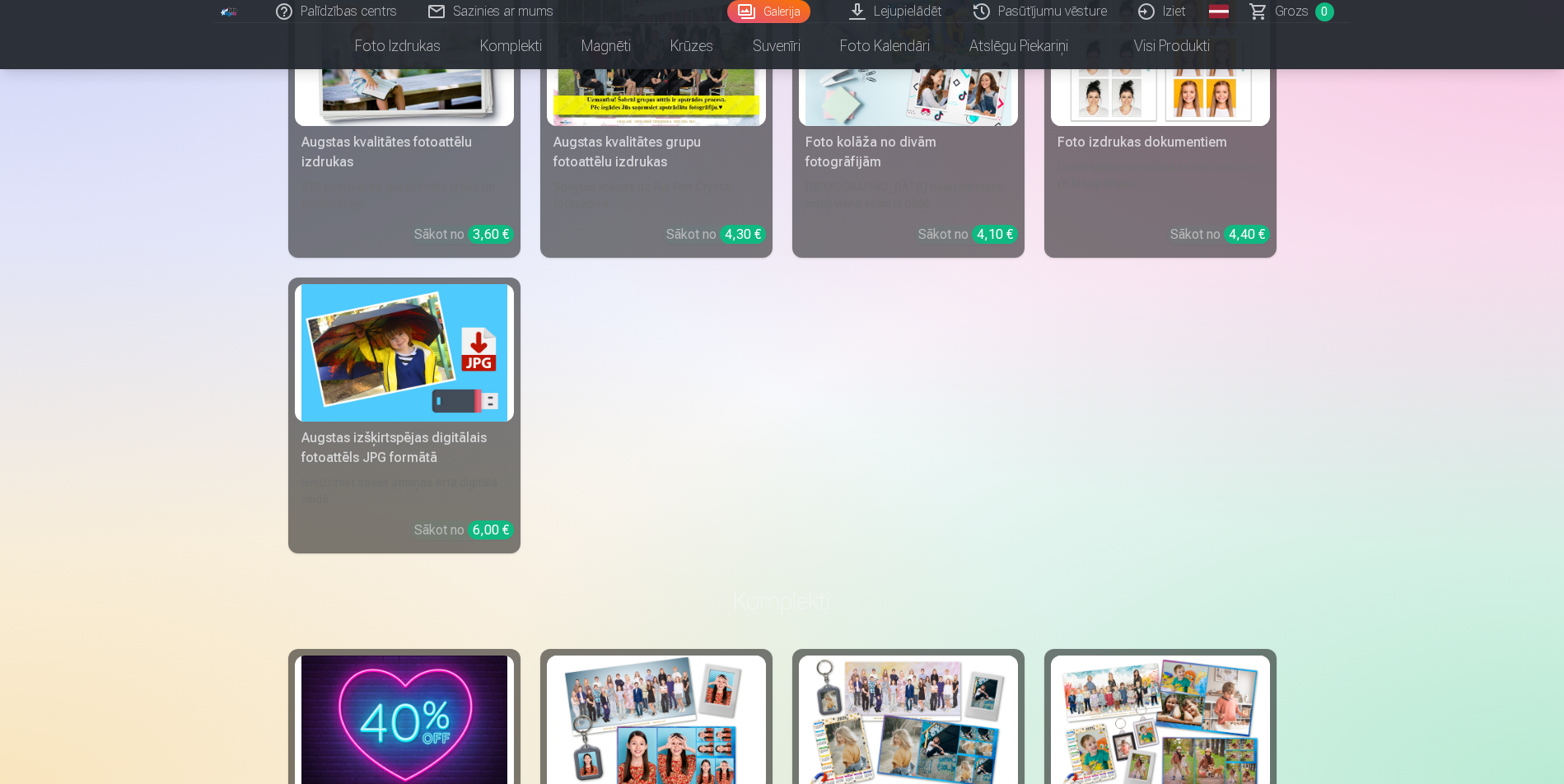
scroll to position [2716, 0]
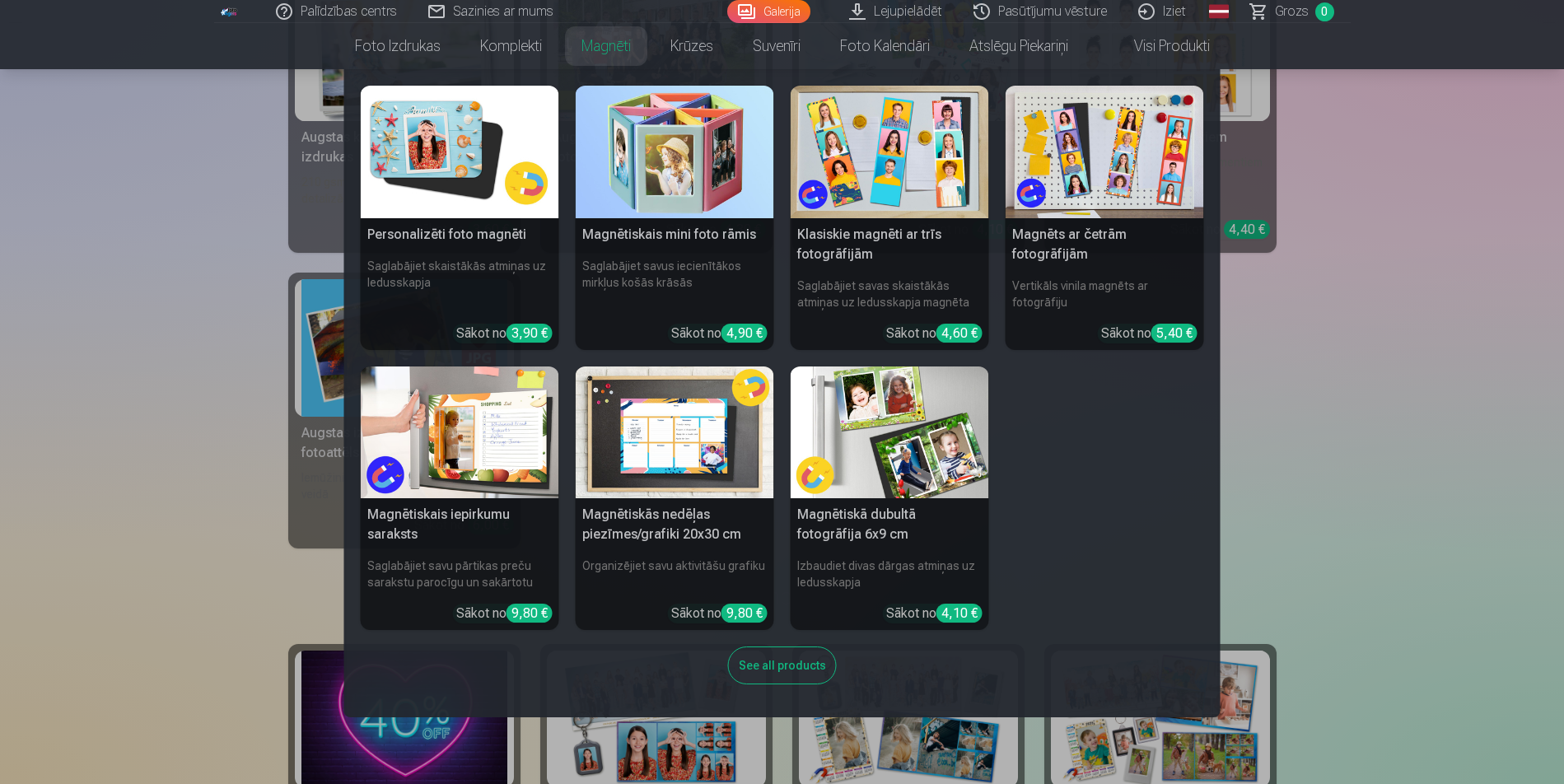
click at [613, 45] on link "Magnēti" at bounding box center [606, 46] width 89 height 46
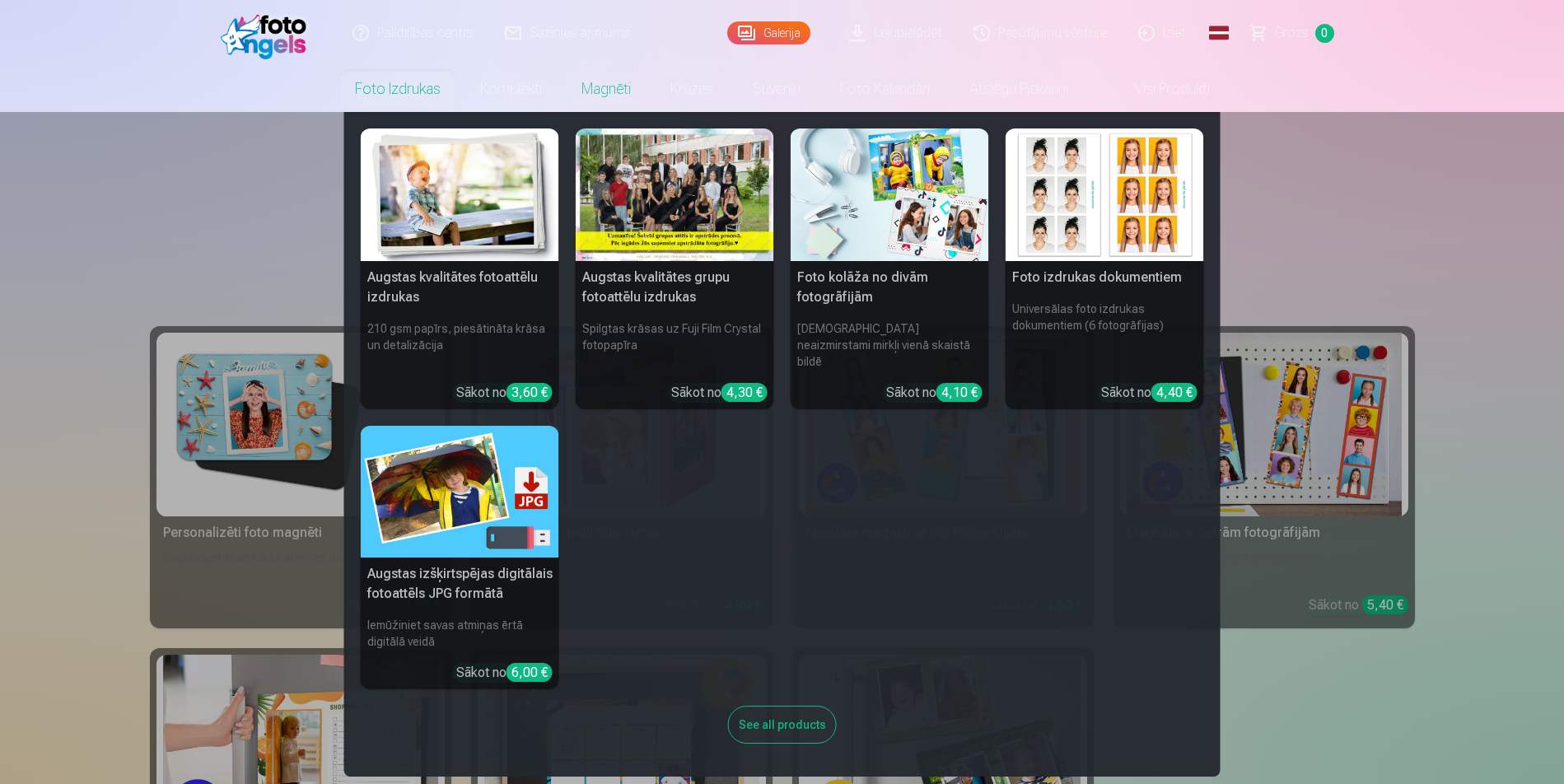
click at [372, 91] on link "Foto izdrukas" at bounding box center [397, 89] width 125 height 46
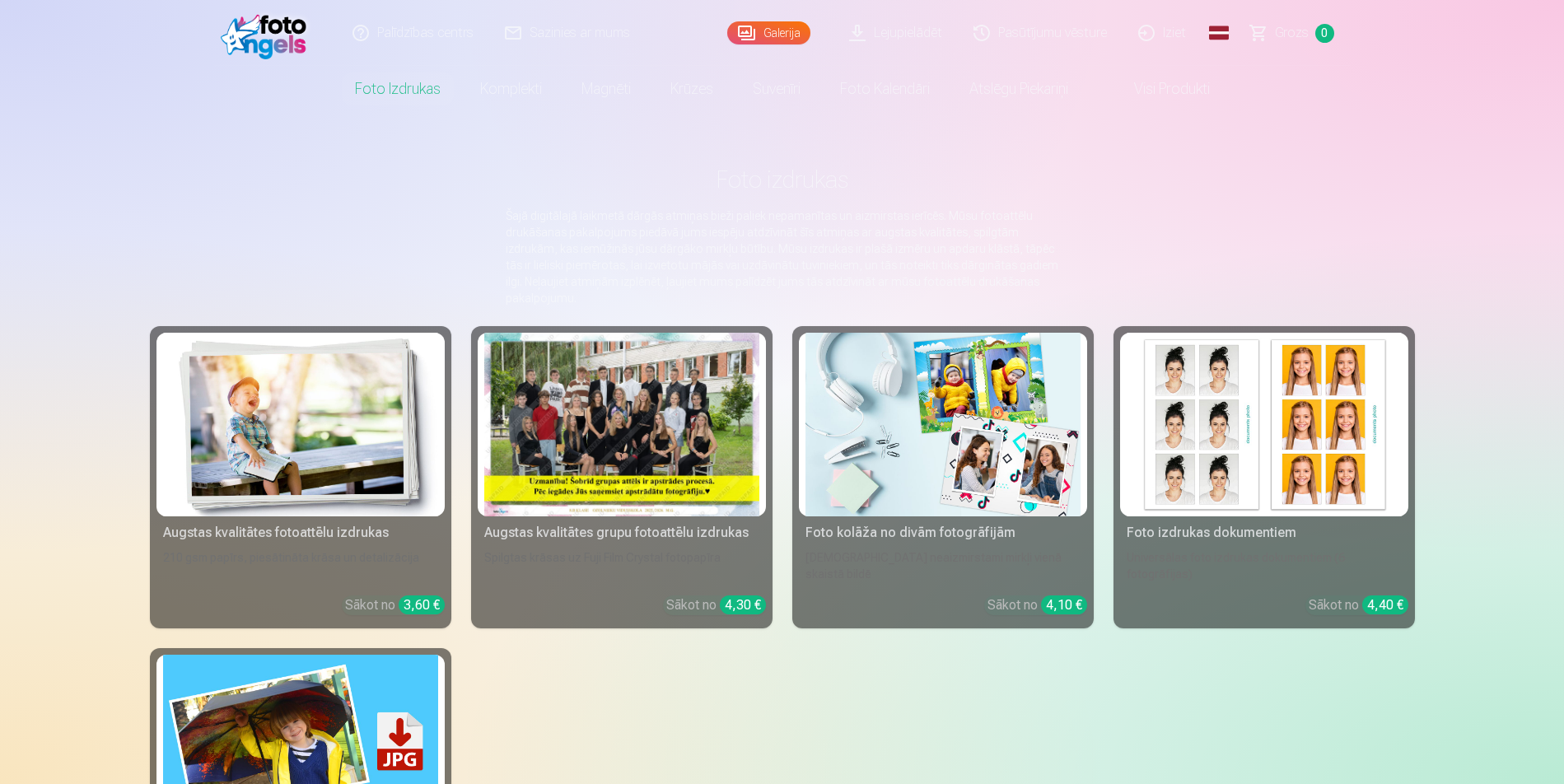
click at [374, 91] on link "Foto izdrukas" at bounding box center [397, 89] width 125 height 46
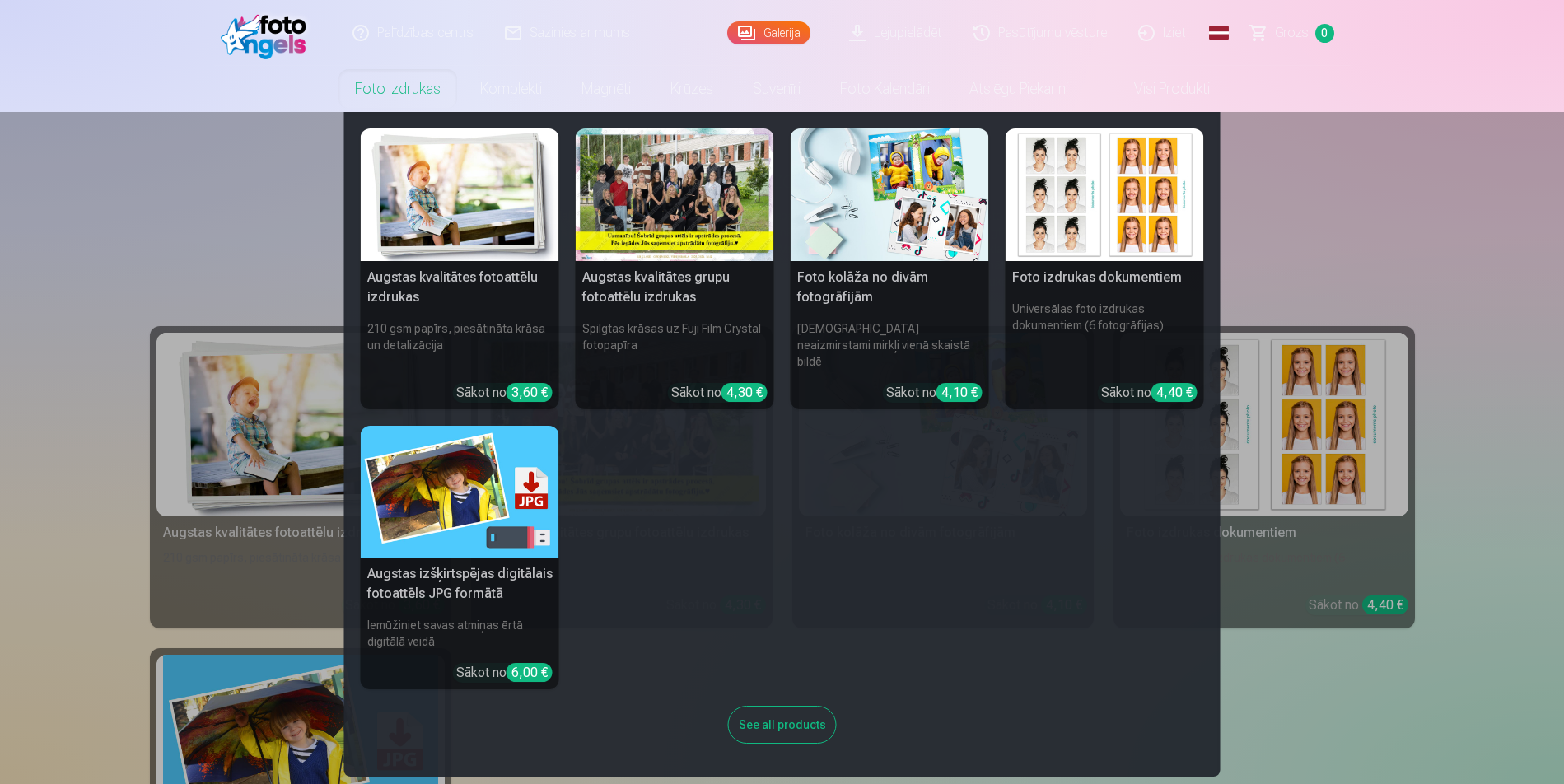
click at [213, 214] on nav "Augstas kvalitātes fotoattēlu izdrukas 210 gsm papīrs, piesātināta krāsa un det…" at bounding box center [782, 444] width 1564 height 664
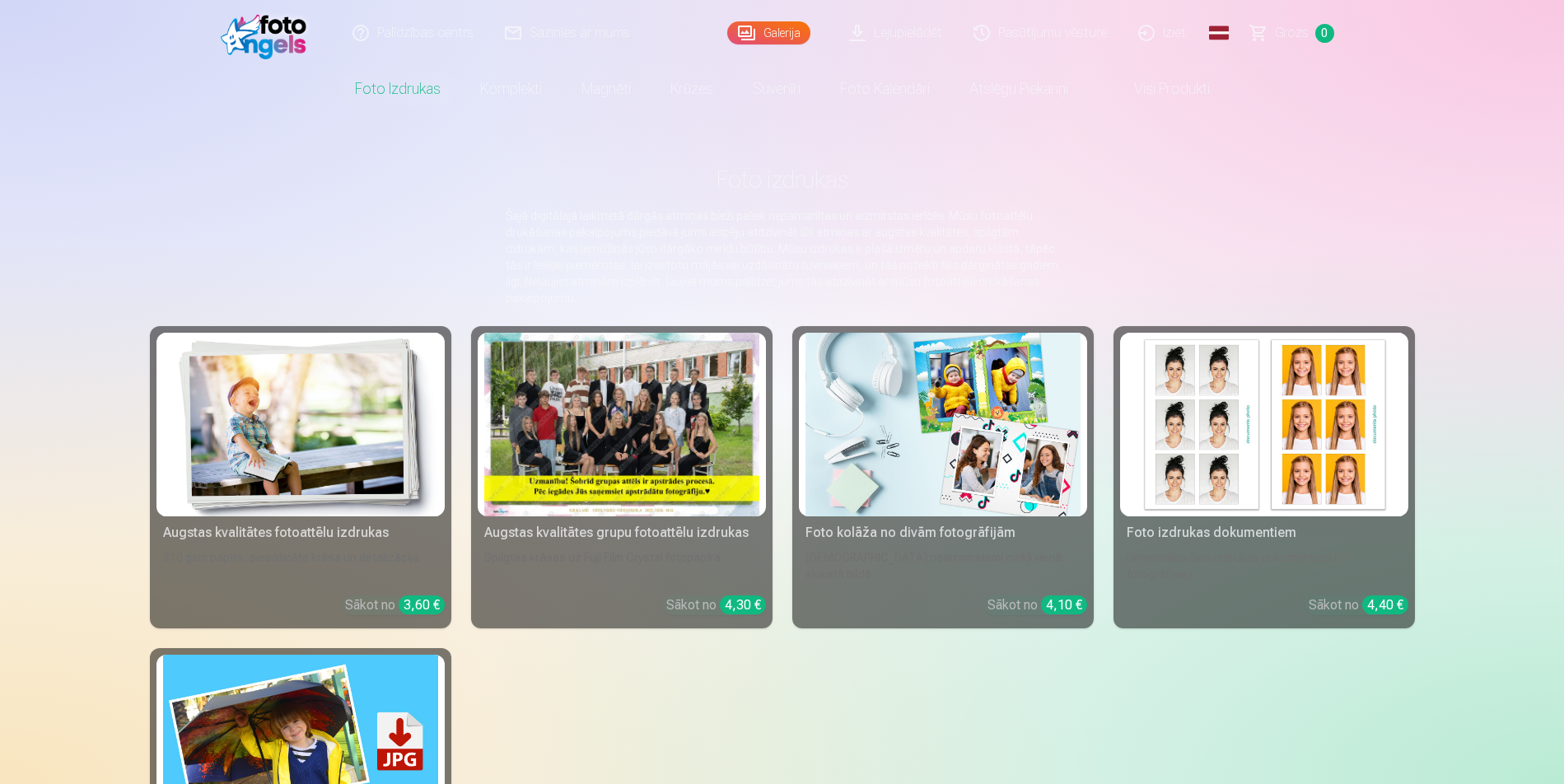
click at [589, 473] on div at bounding box center [622, 424] width 275 height 183
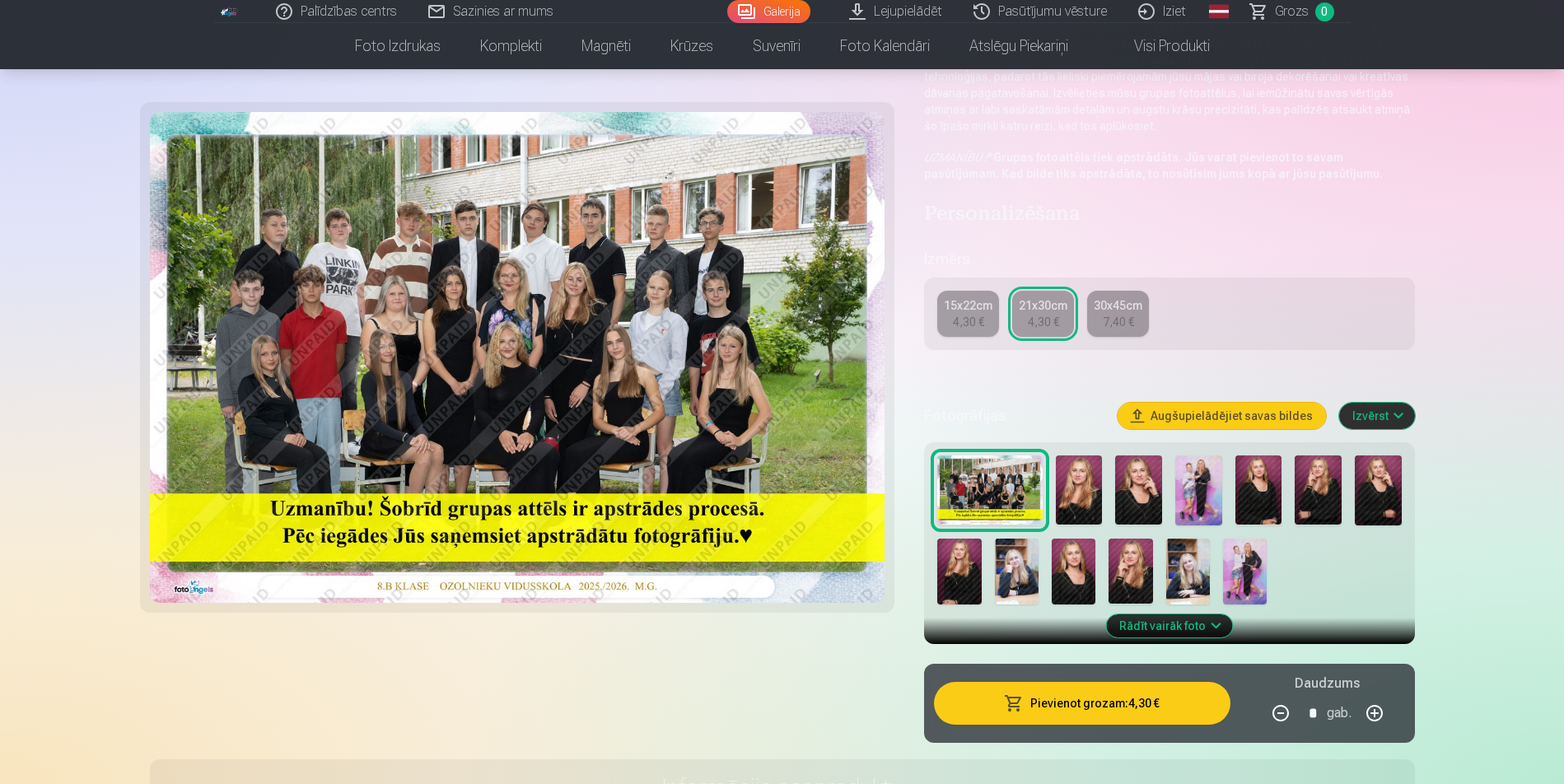
scroll to position [329, 0]
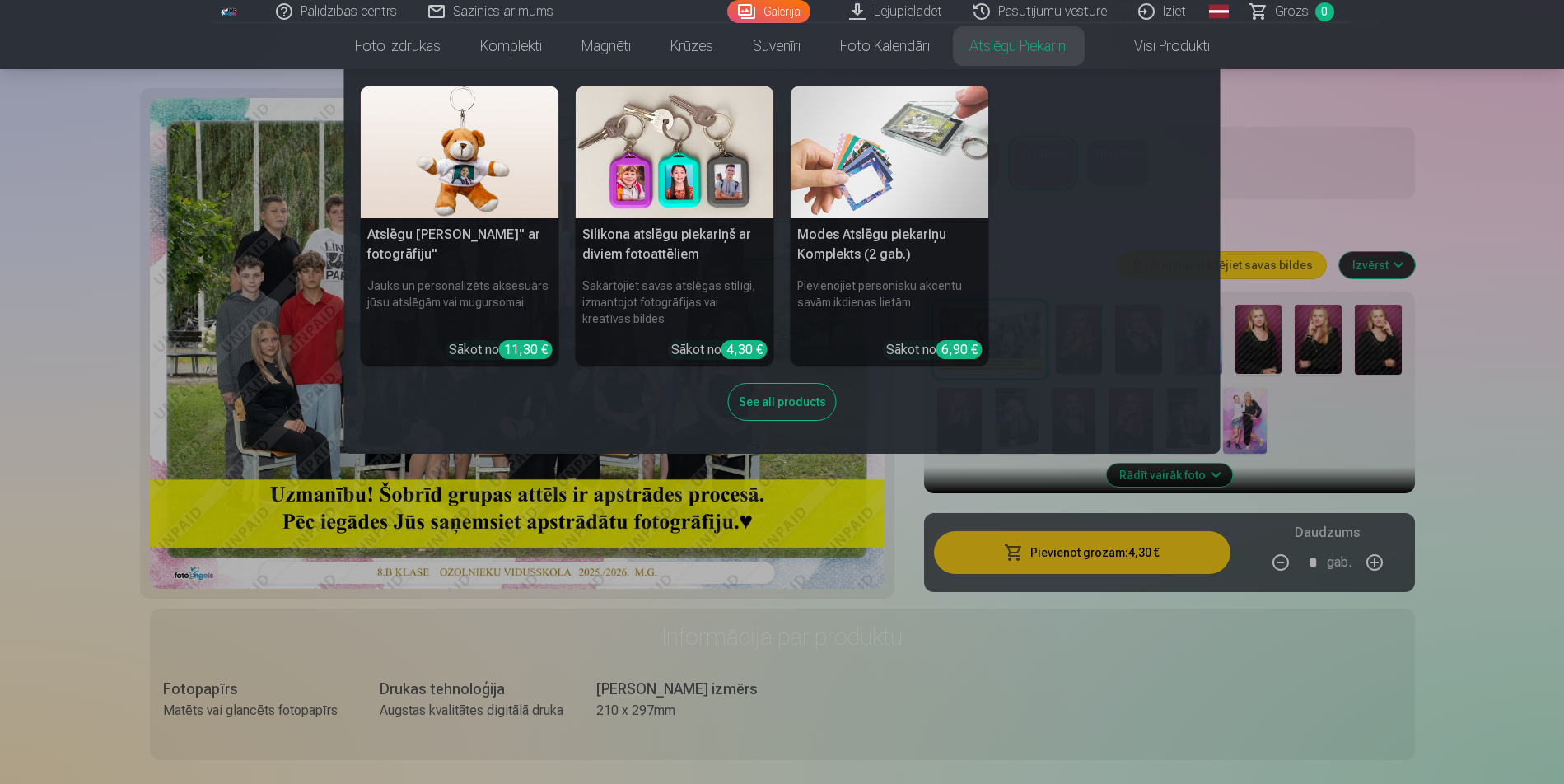
click at [994, 44] on link "Atslēgu piekariņi" at bounding box center [1018, 46] width 138 height 46
